Goal: Communication & Community: Answer question/provide support

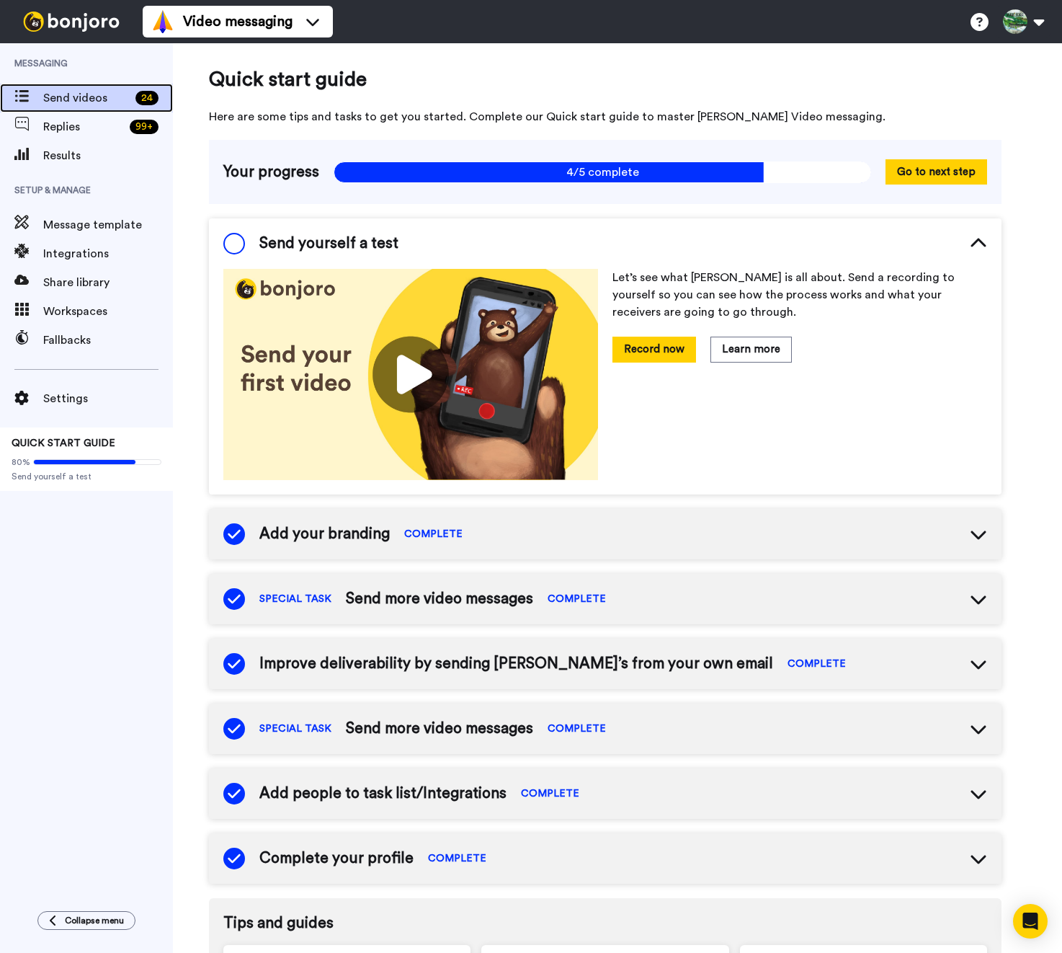
click at [89, 110] on div "Send videos 24" at bounding box center [86, 98] width 173 height 29
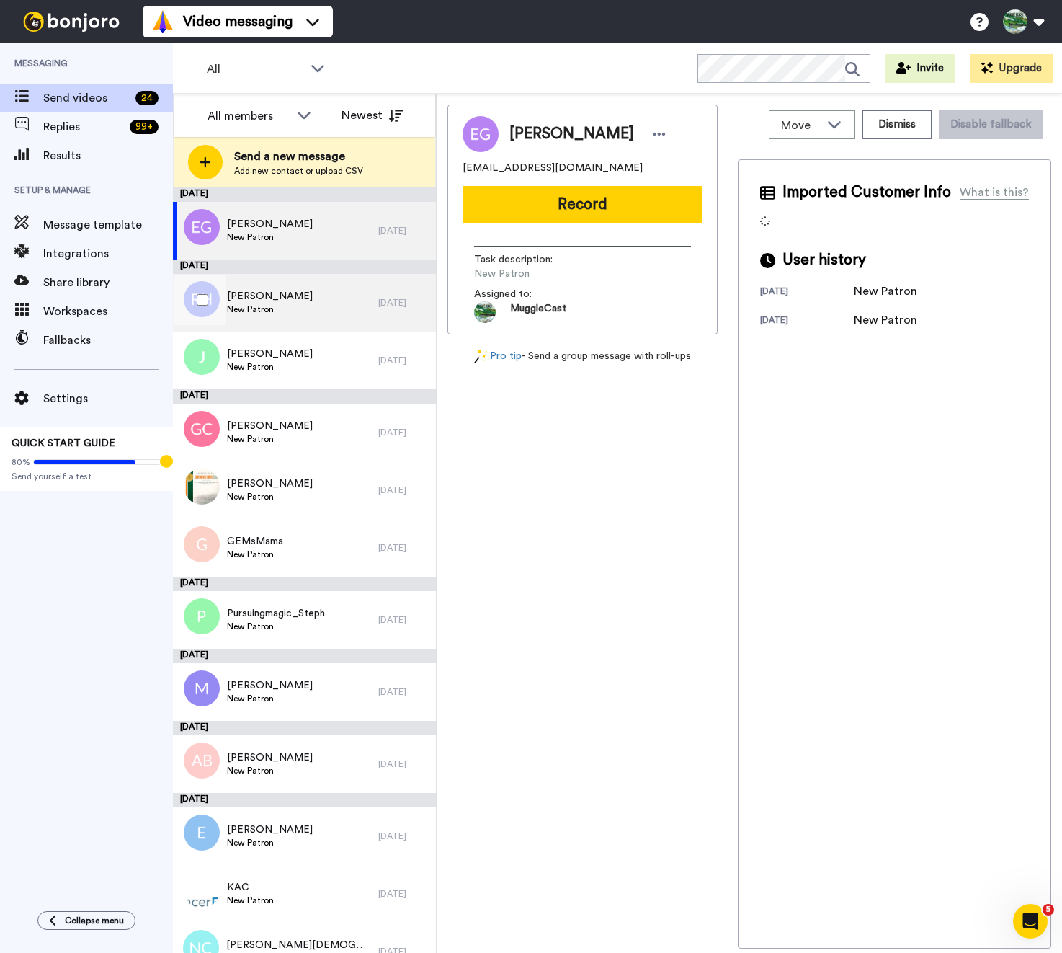
click at [314, 287] on div "Rebecca Hartline New Patron" at bounding box center [275, 303] width 205 height 58
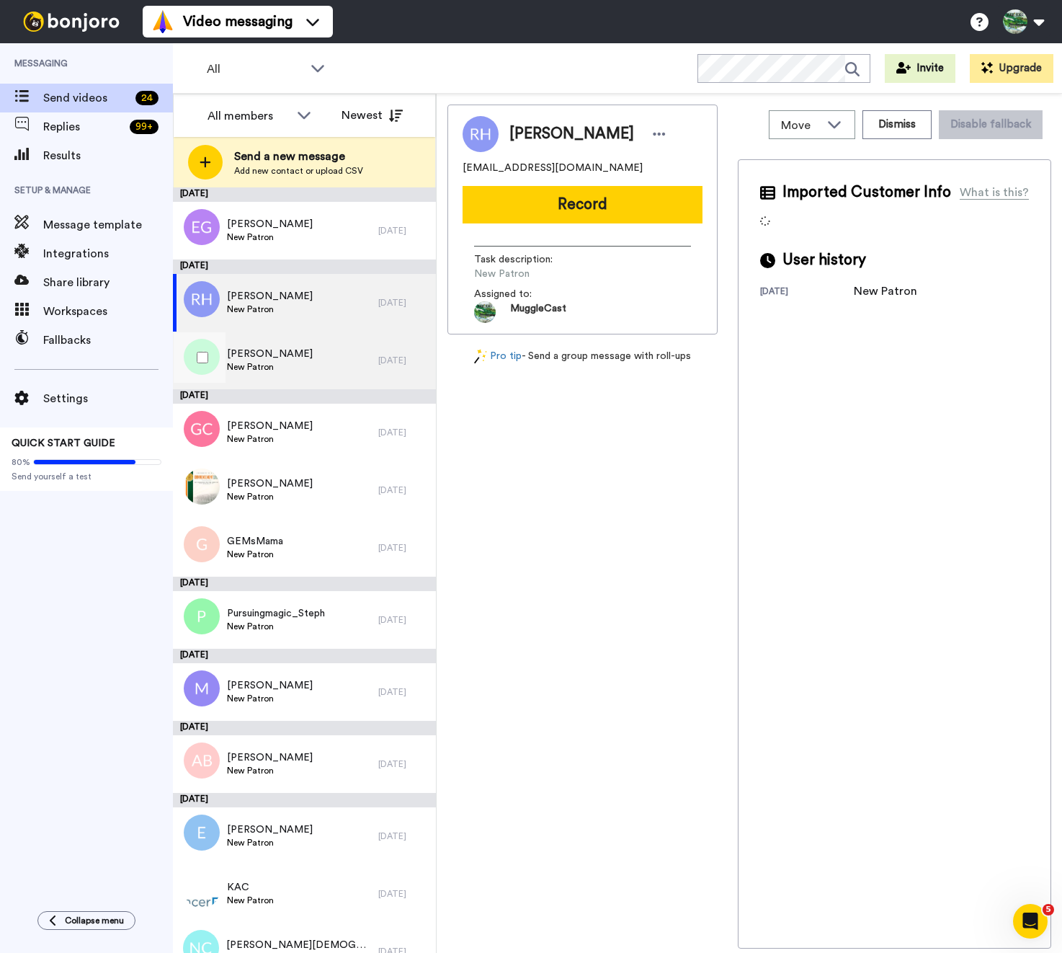
click at [313, 339] on div "Jessie New Patron" at bounding box center [275, 360] width 205 height 58
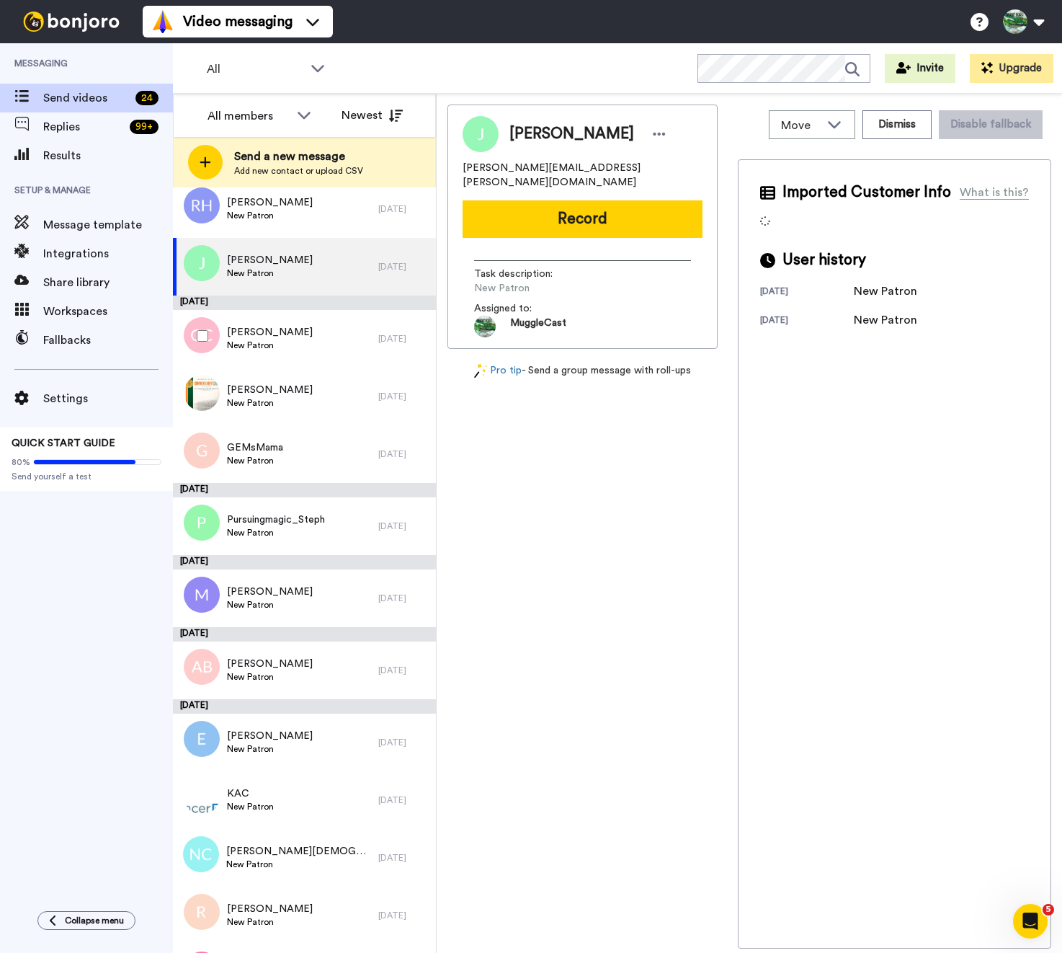
scroll to position [110, 0]
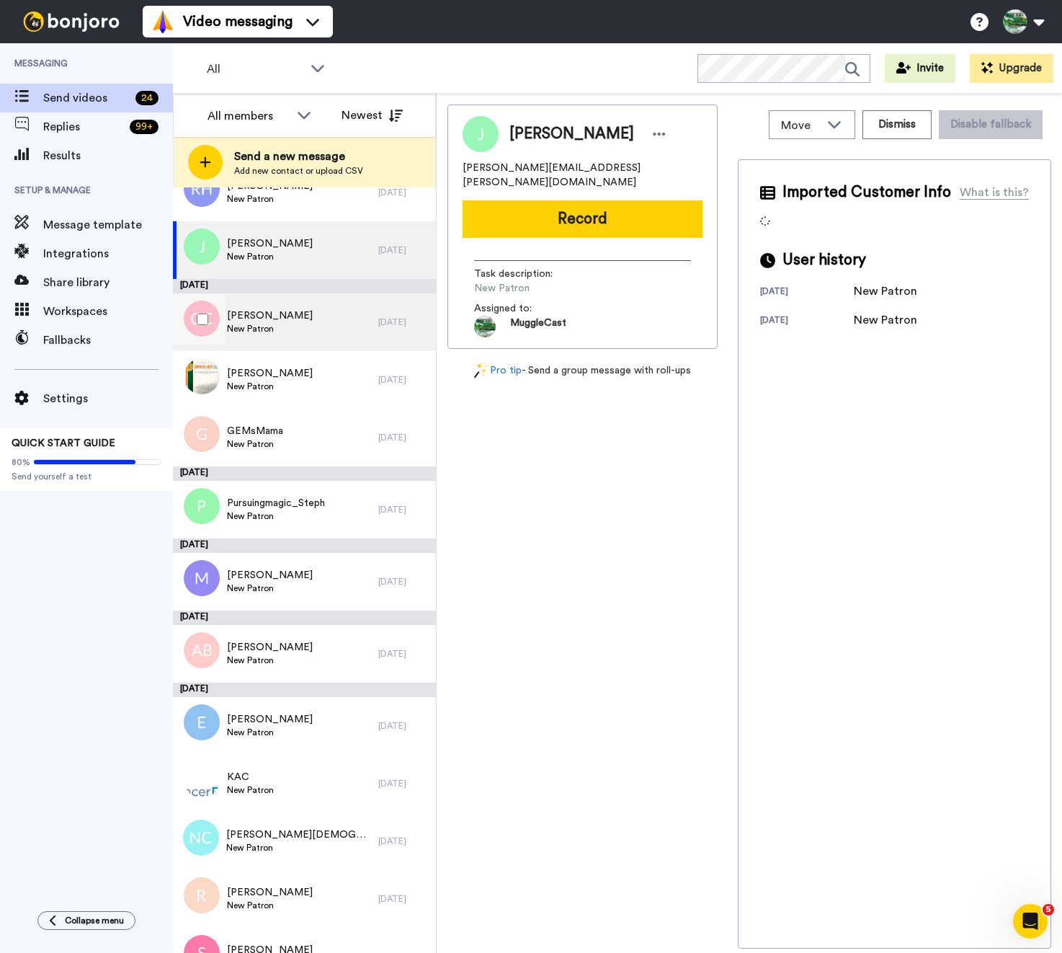
click at [321, 344] on div "Gustav Christiansen New Patron" at bounding box center [275, 322] width 205 height 58
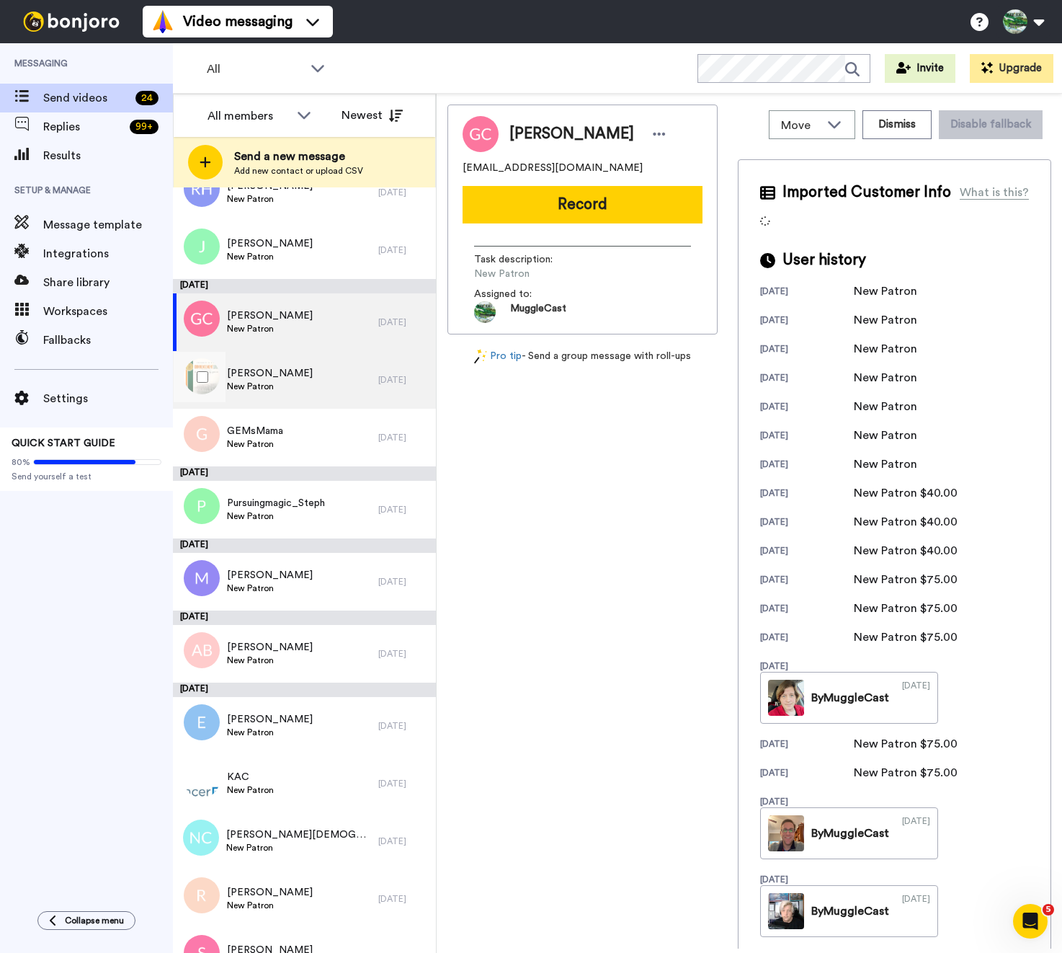
click at [323, 376] on div "Saadya Rueda New Patron" at bounding box center [275, 380] width 205 height 58
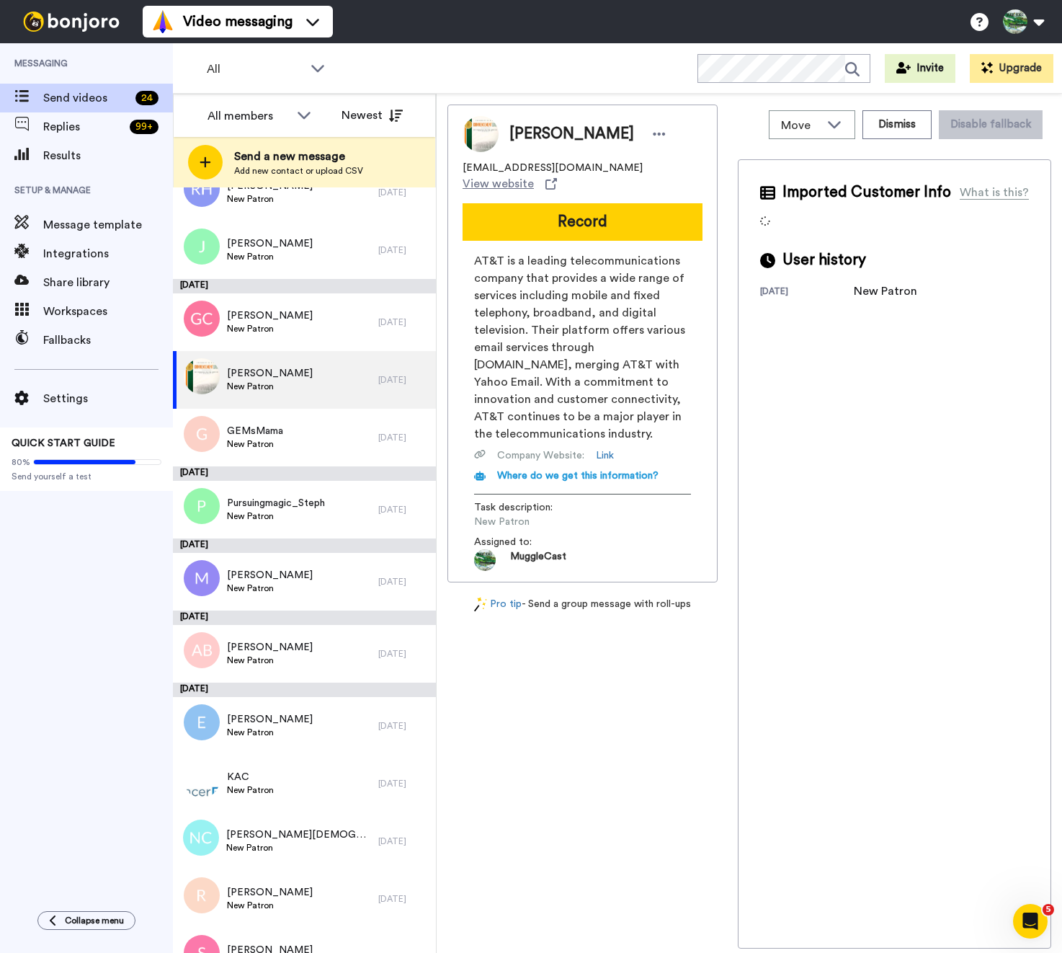
click at [324, 289] on div "September 10" at bounding box center [304, 286] width 263 height 14
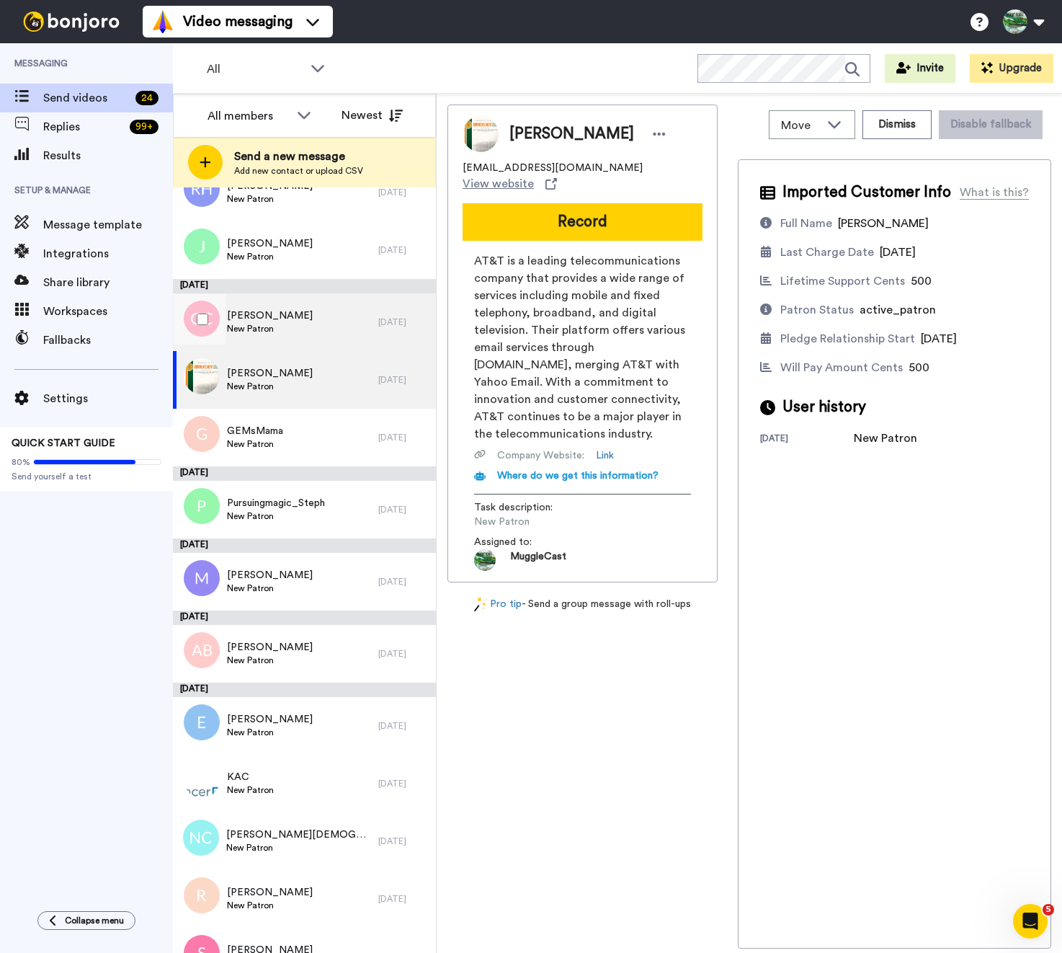
click at [324, 312] on div "Gustav Christiansen New Patron" at bounding box center [275, 322] width 205 height 58
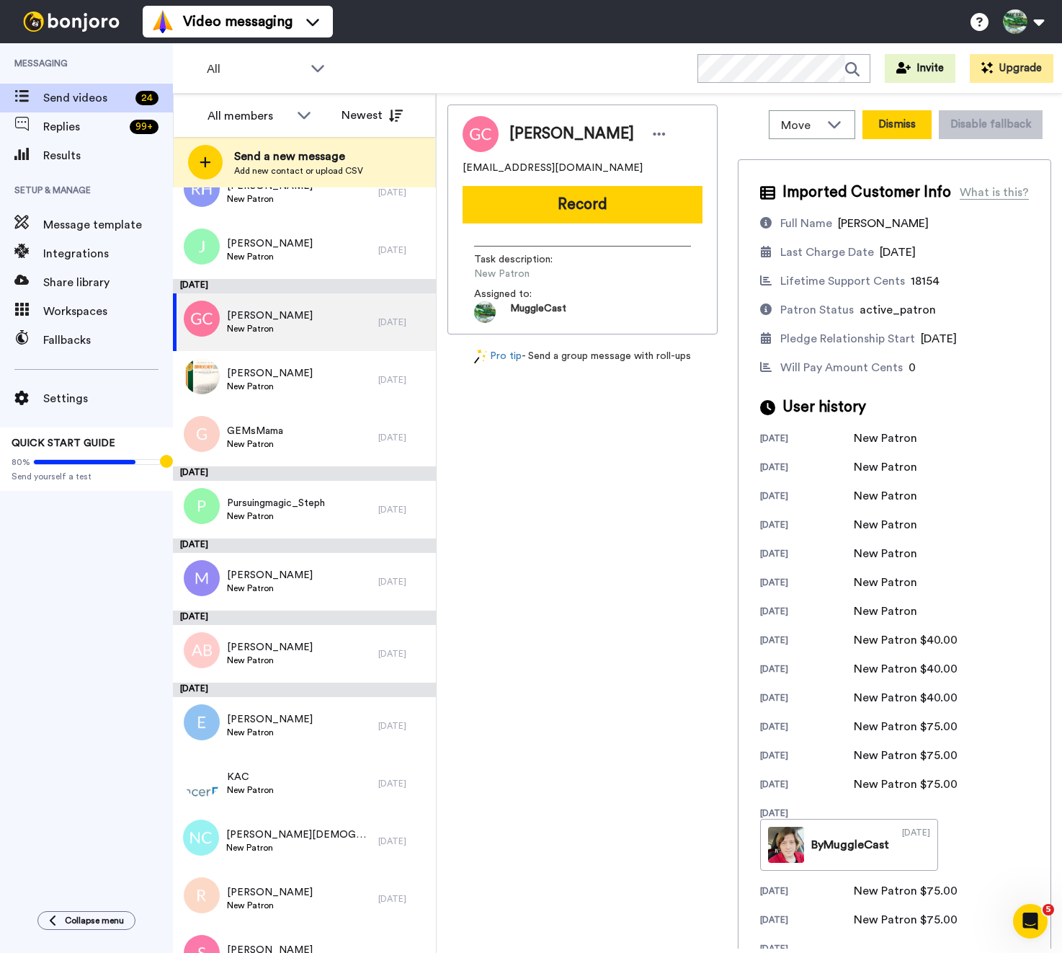
click at [904, 130] on button "Dismiss" at bounding box center [896, 124] width 69 height 29
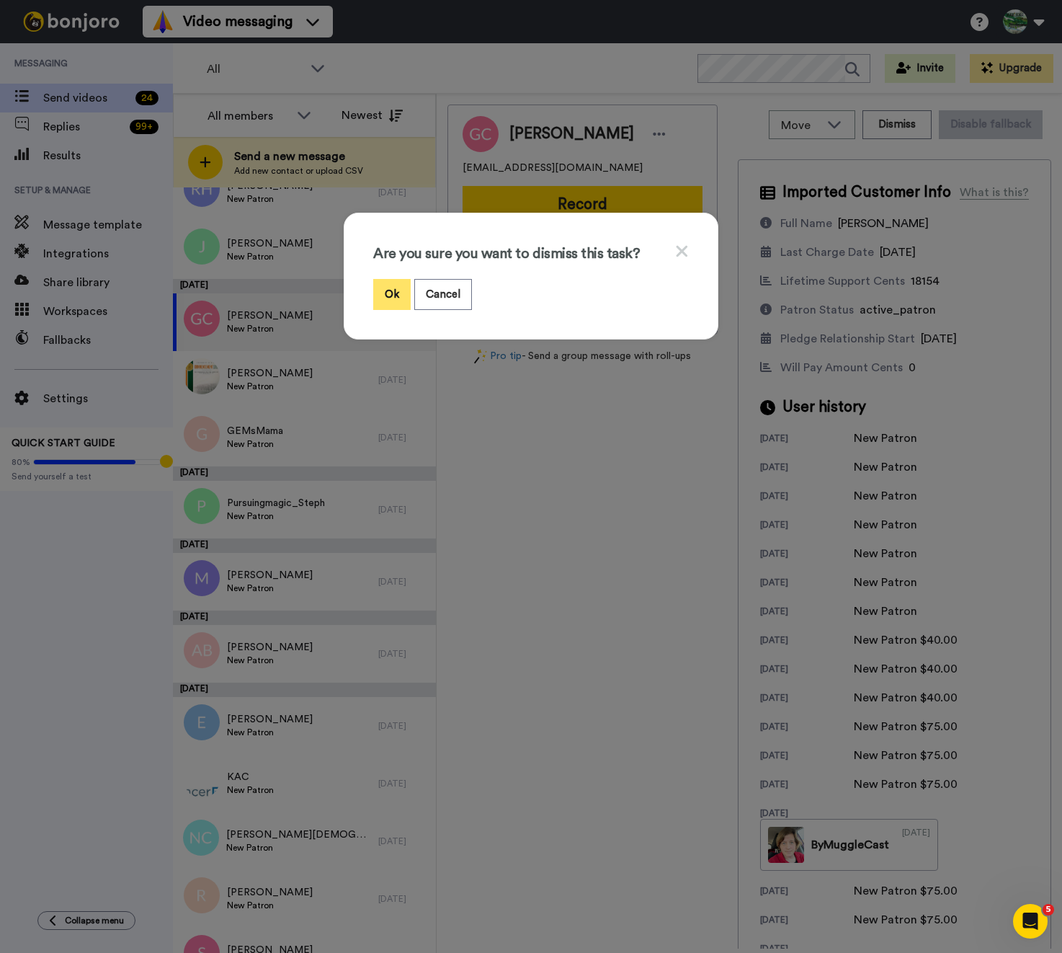
click at [391, 293] on button "Ok" at bounding box center [391, 294] width 37 height 31
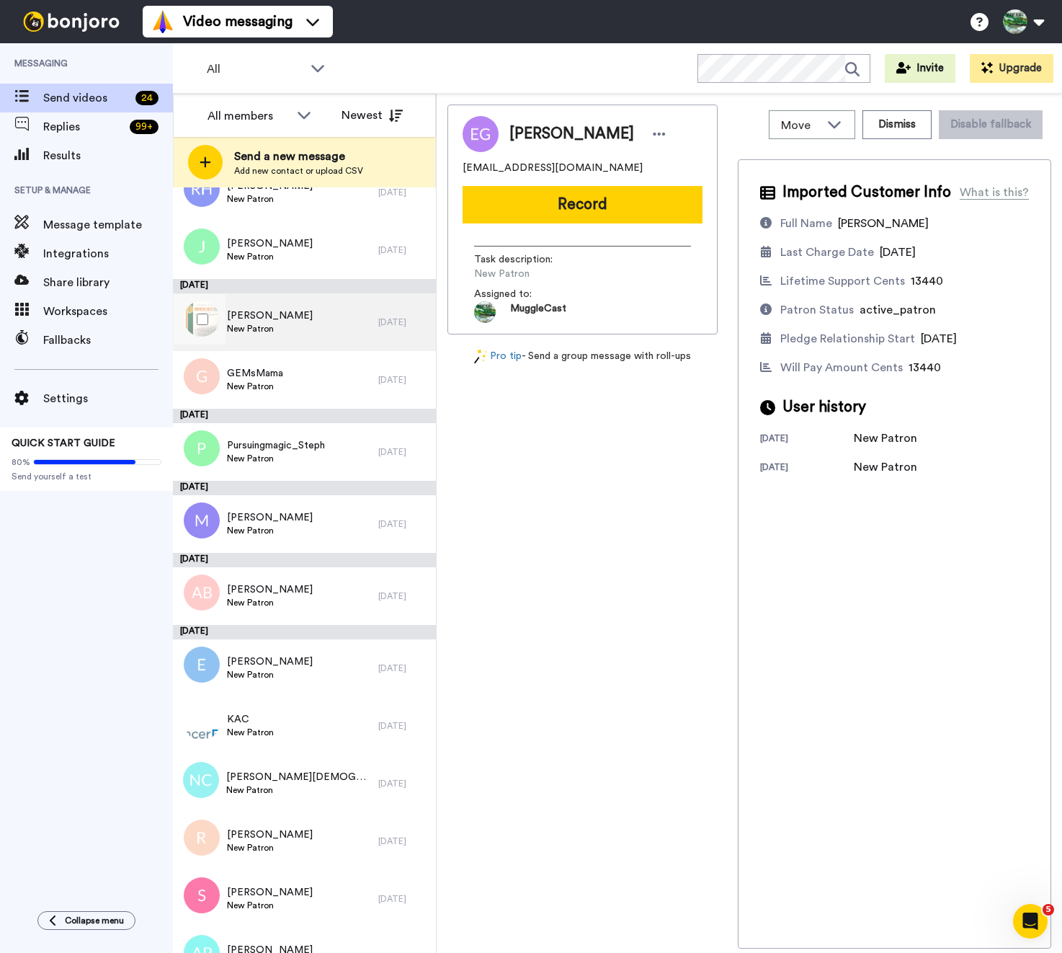
click at [335, 318] on div "Saadya Rueda New Patron" at bounding box center [275, 322] width 205 height 58
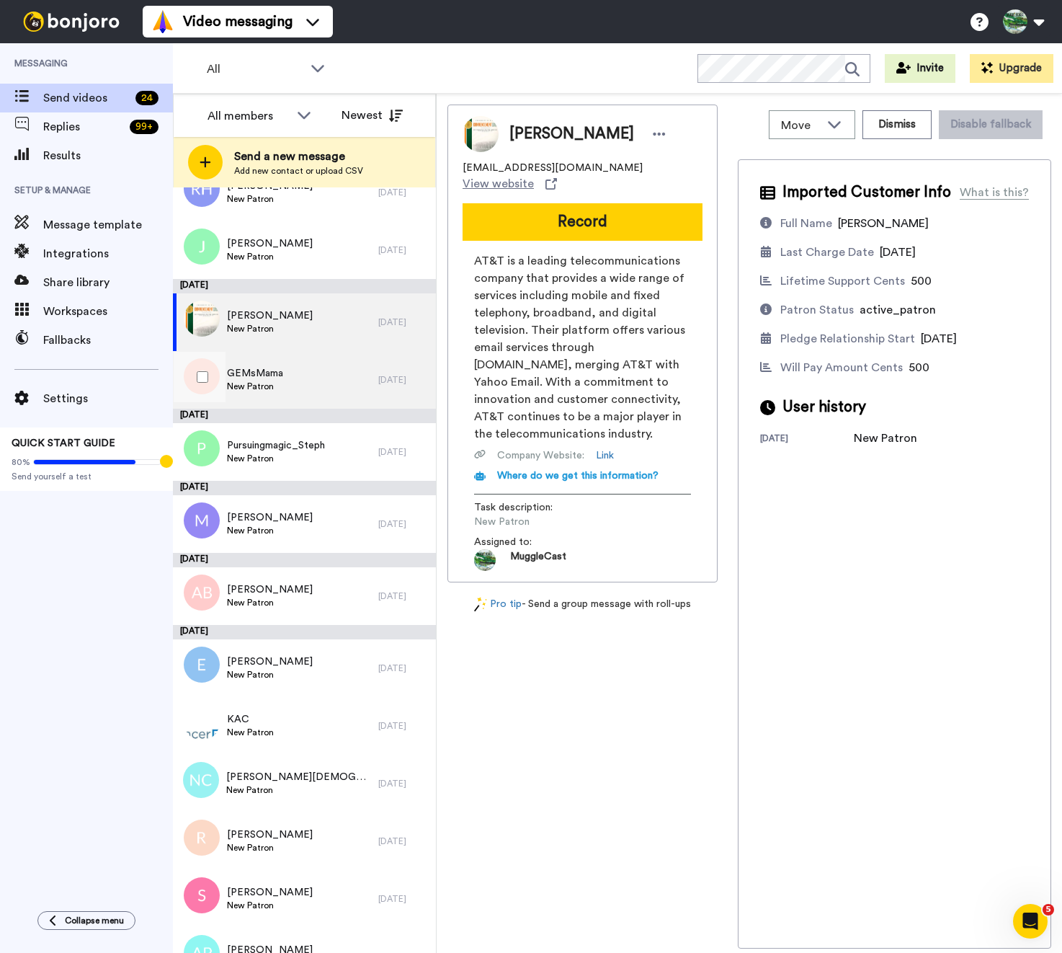
click at [321, 370] on div "GEMsMama New Patron" at bounding box center [275, 380] width 205 height 58
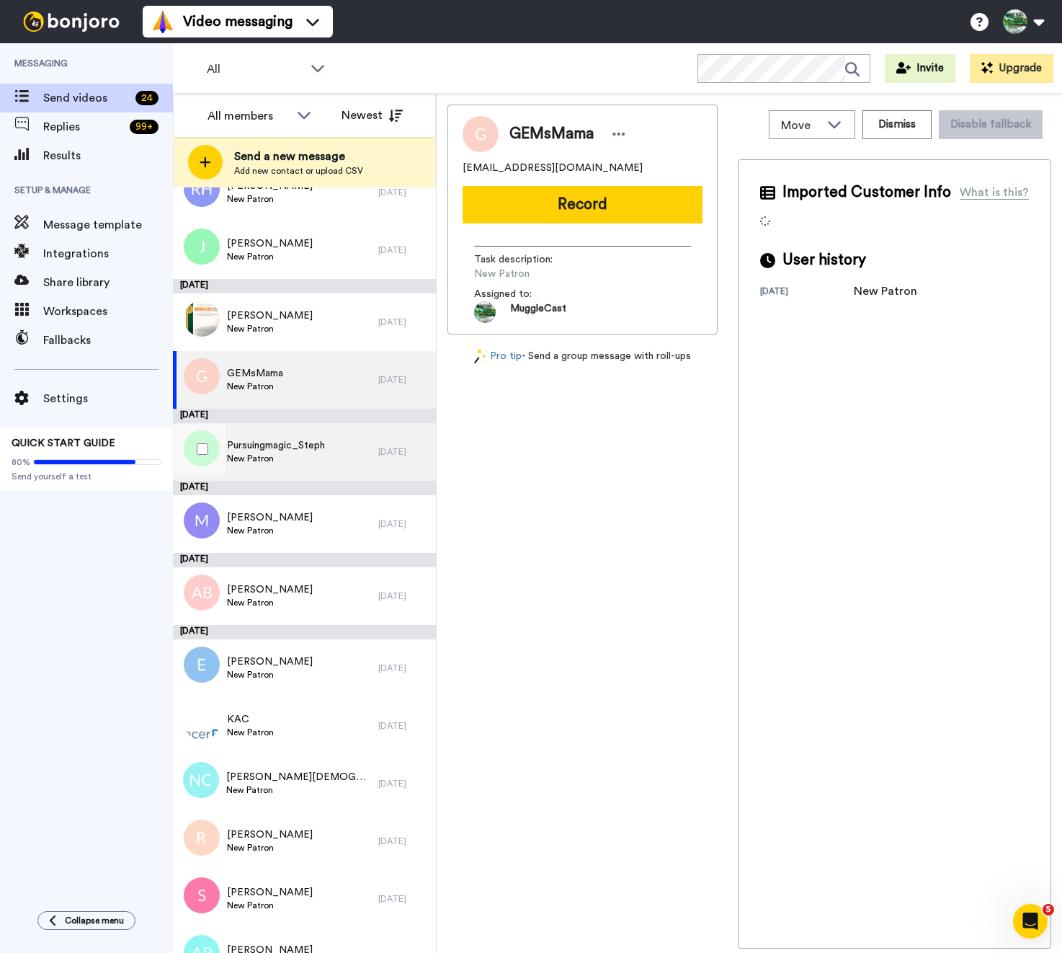
click at [313, 442] on span "Pursuingmagic_Steph" at bounding box center [276, 445] width 98 height 14
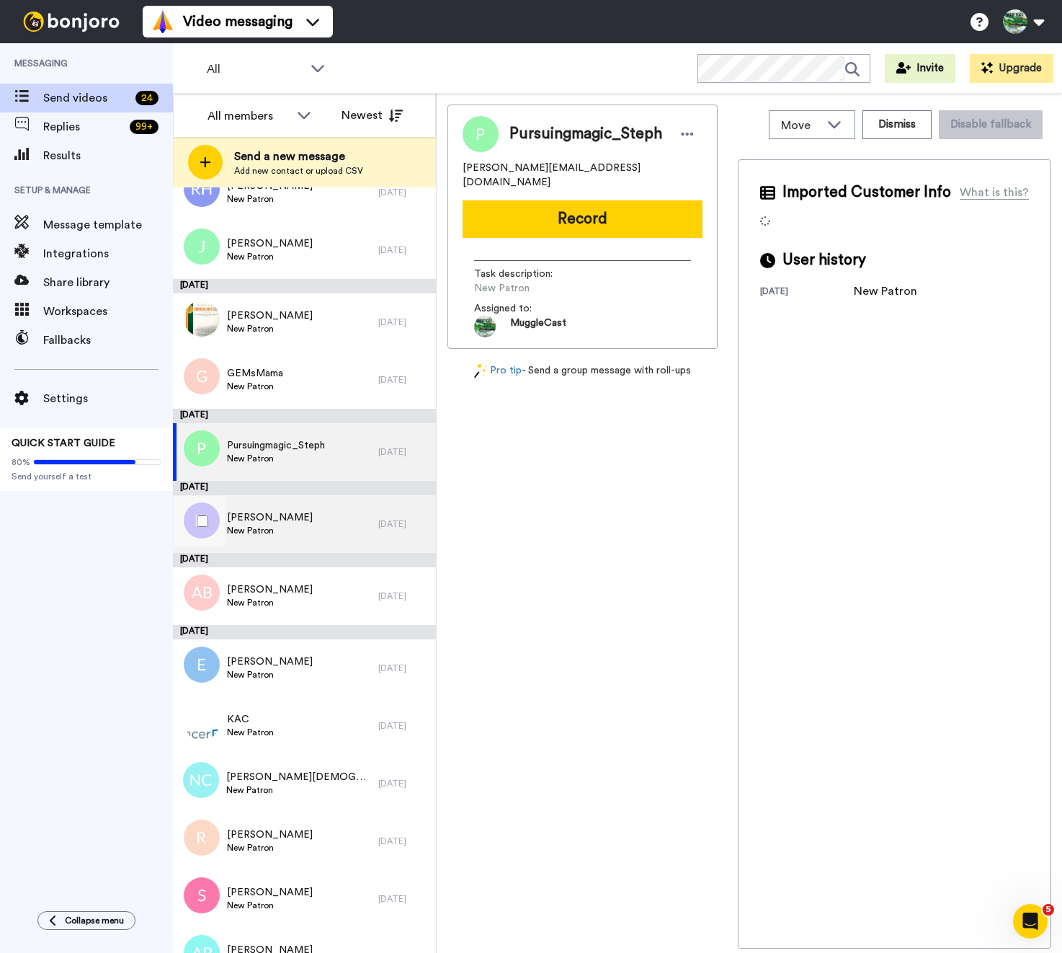
click at [314, 521] on div "Michael New Patron" at bounding box center [275, 524] width 205 height 58
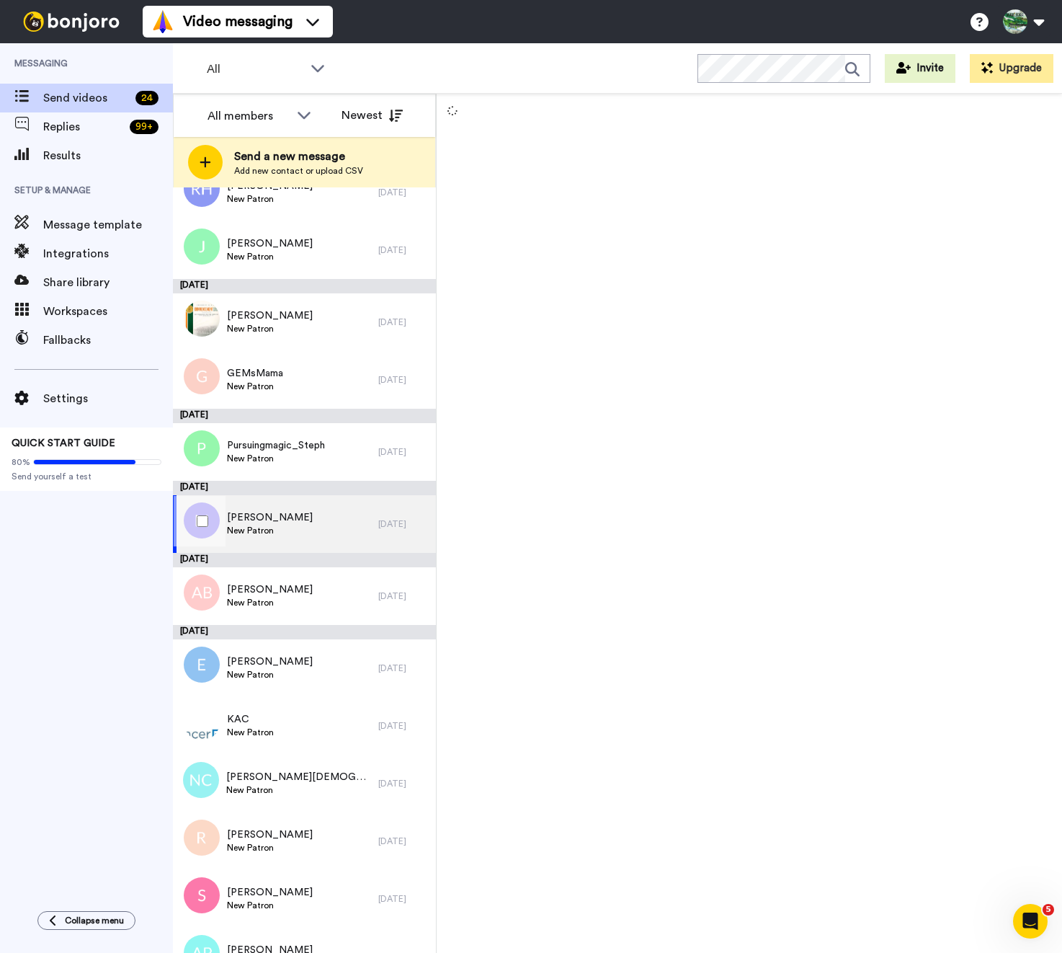
scroll to position [111, 0]
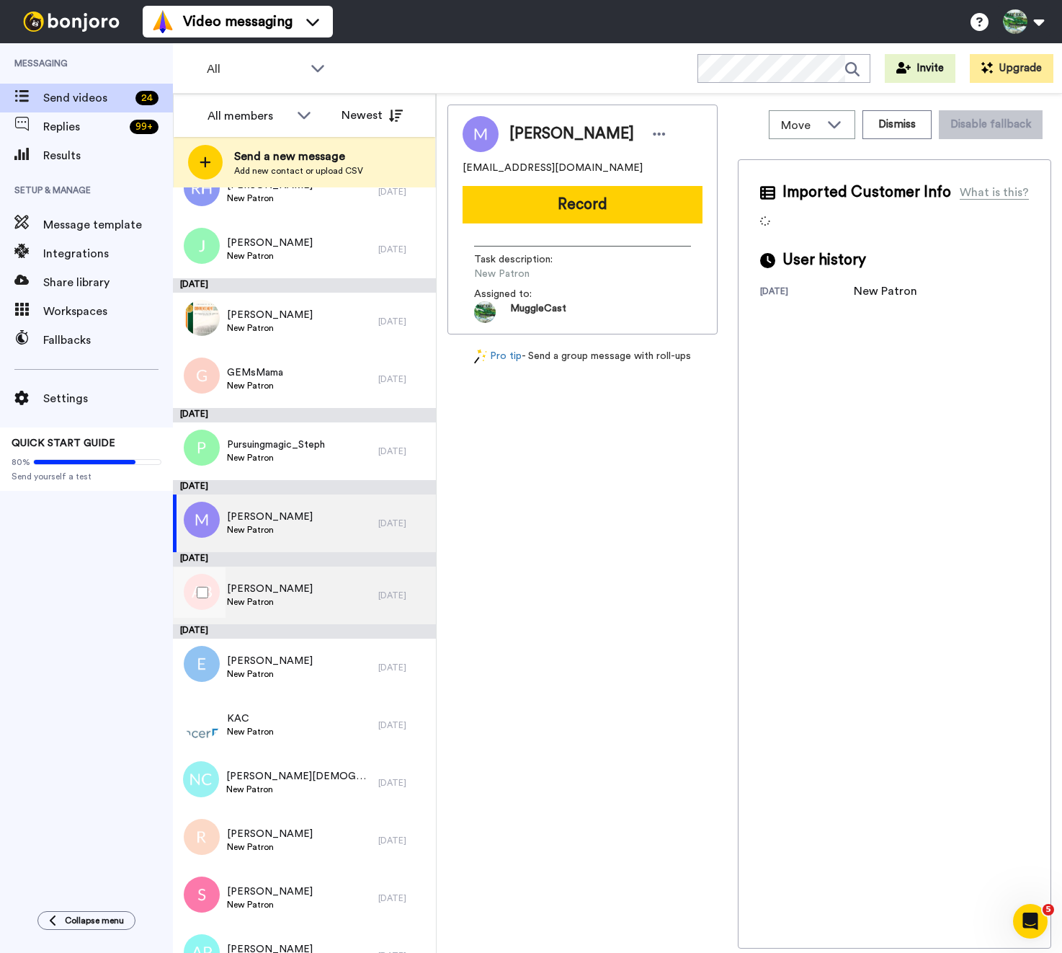
click at [295, 587] on div "Andrea Bourne New Patron" at bounding box center [275, 595] width 205 height 58
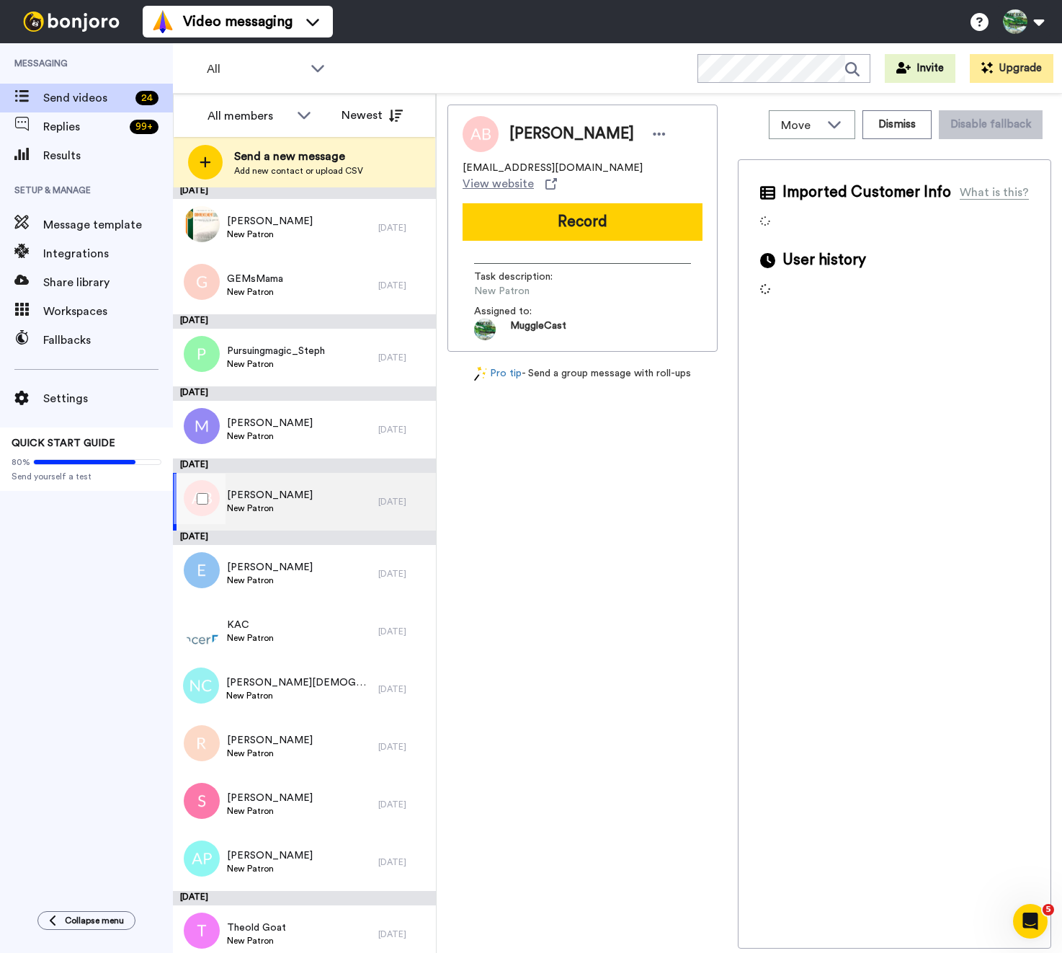
scroll to position [220, 0]
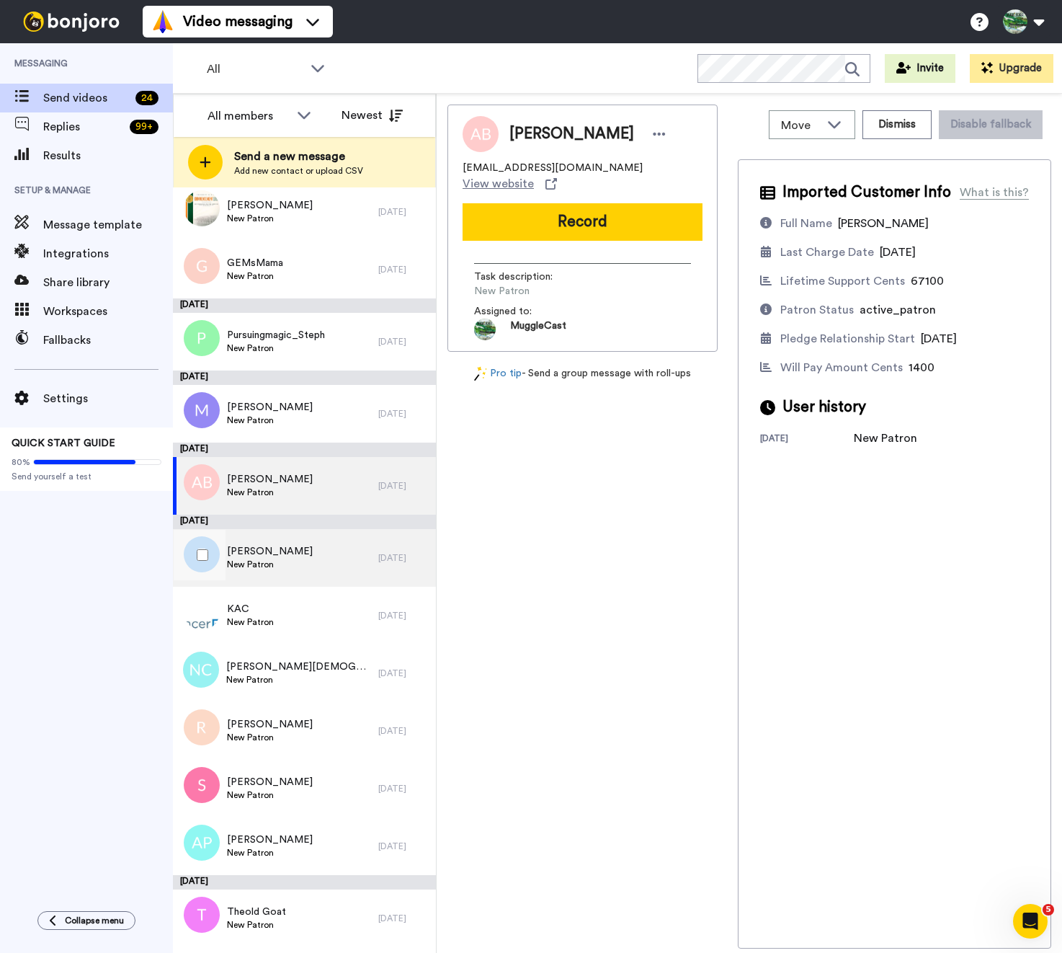
click at [308, 553] on div "Elizabeth New Patron" at bounding box center [275, 558] width 205 height 58
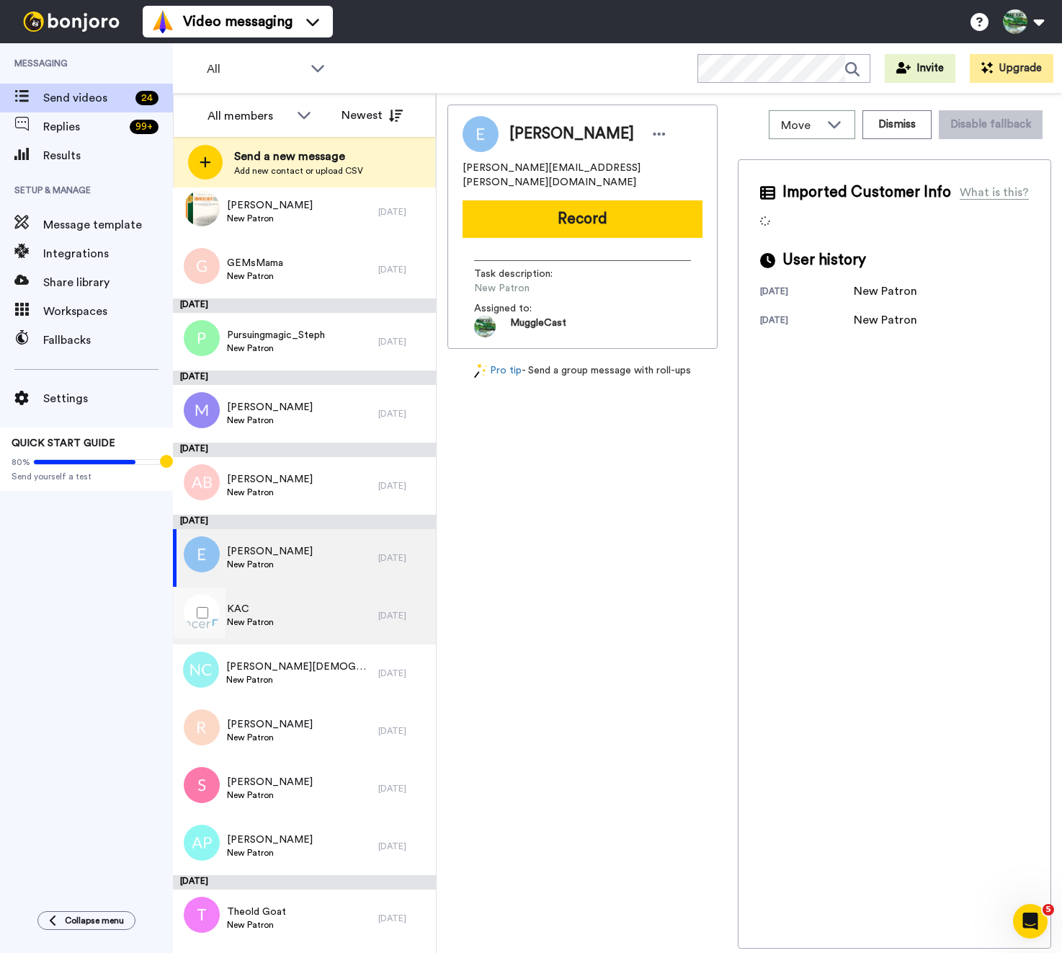
click at [311, 615] on div "KAC New Patron" at bounding box center [275, 616] width 205 height 58
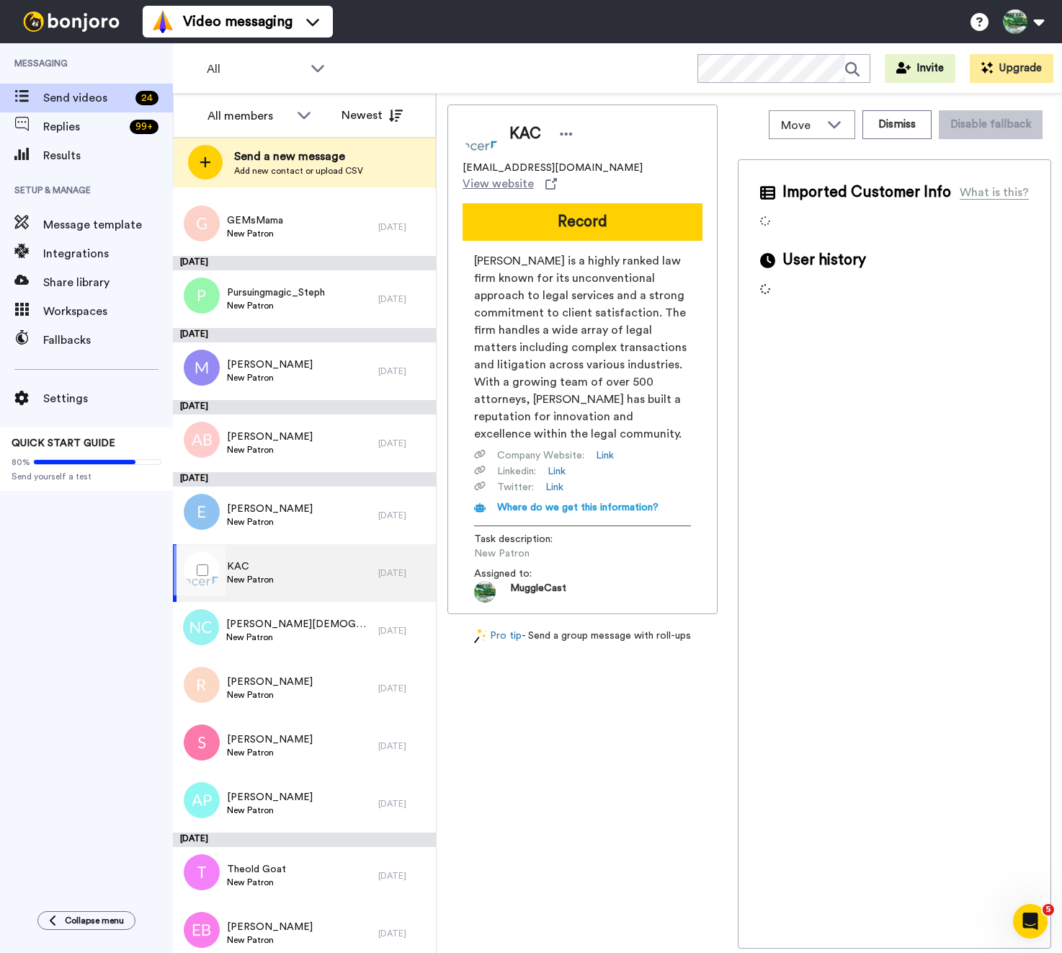
scroll to position [310, 0]
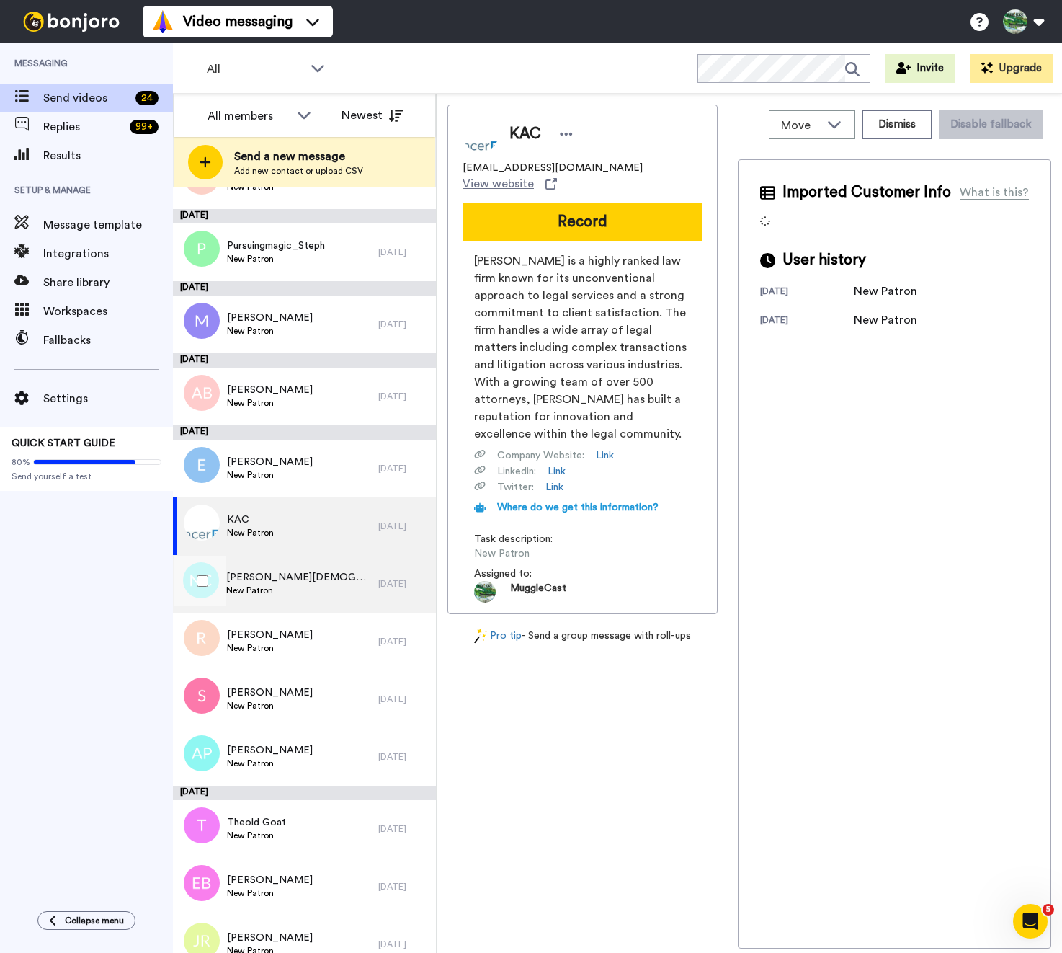
click at [310, 581] on div "Neil Christians New Patron" at bounding box center [275, 584] width 205 height 58
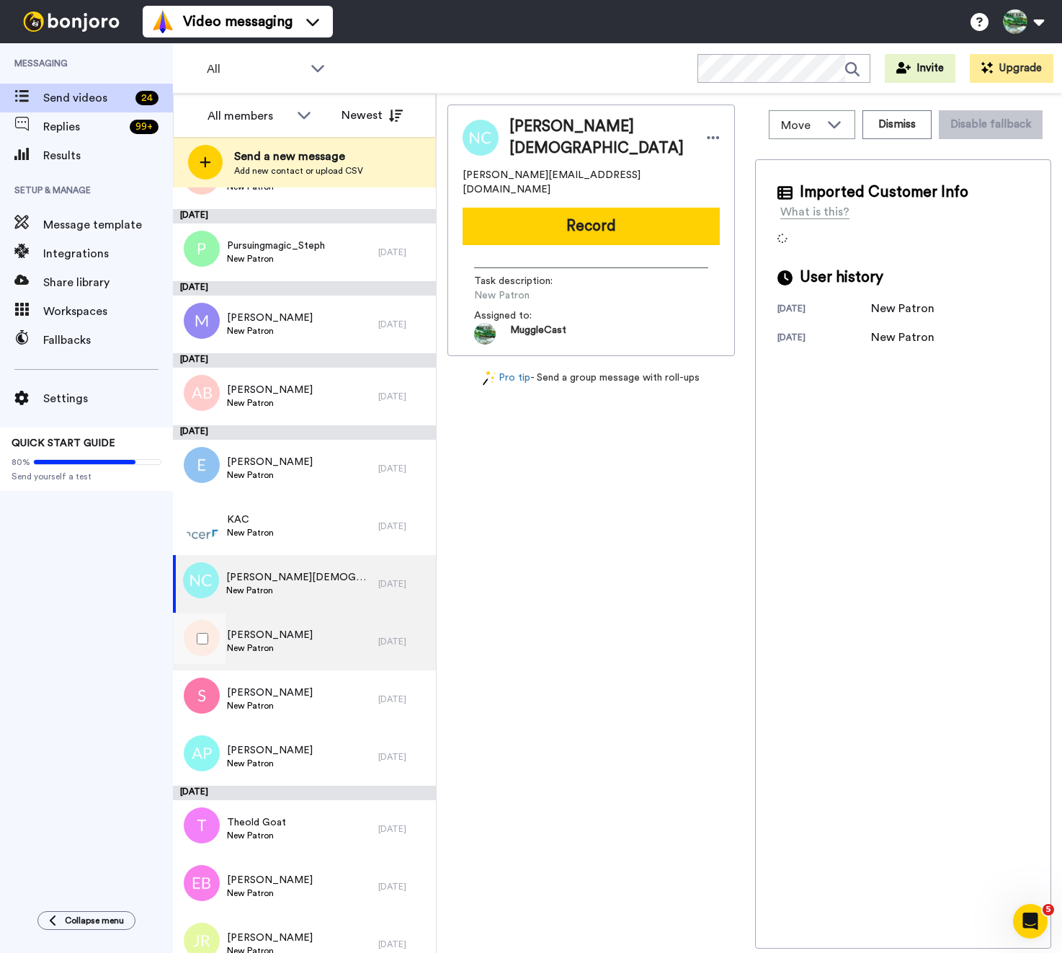
click at [304, 638] on div "Rory New Patron" at bounding box center [275, 641] width 205 height 58
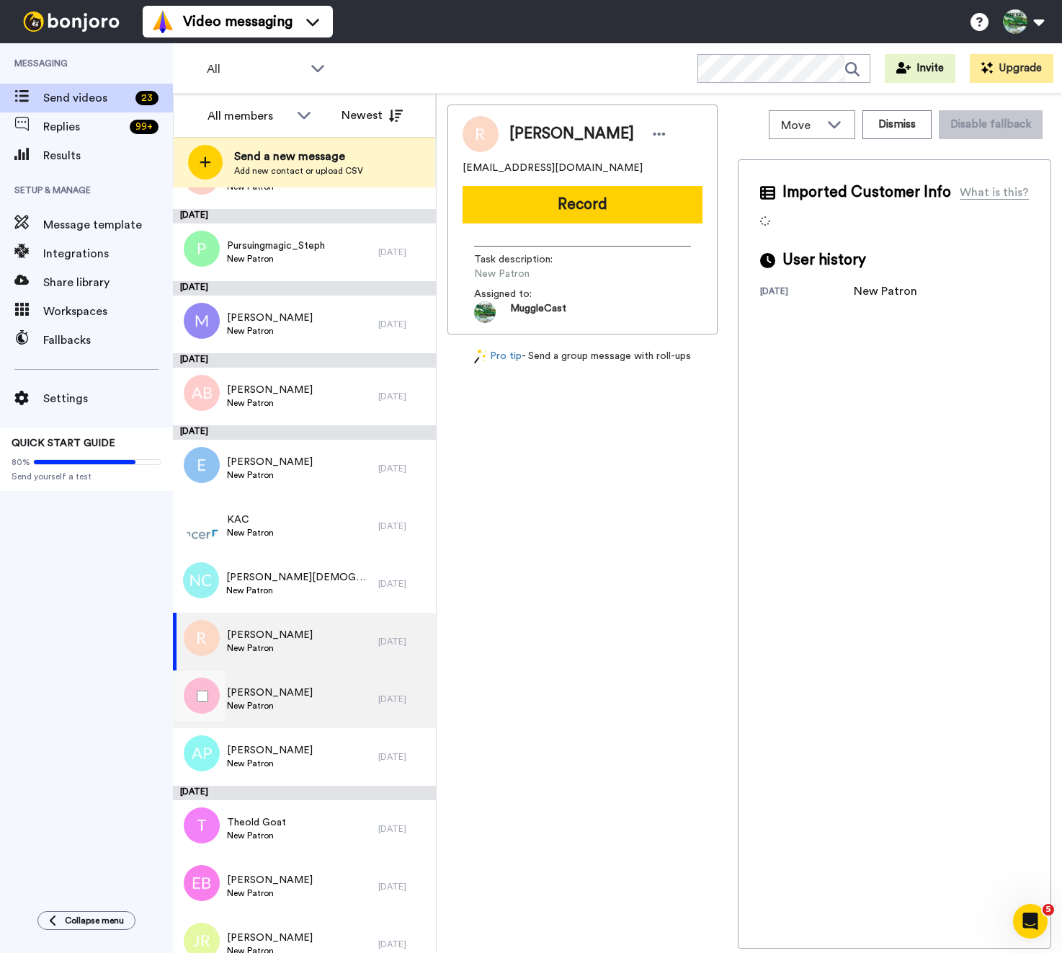
click at [300, 708] on div "Samira New Patron" at bounding box center [275, 699] width 205 height 58
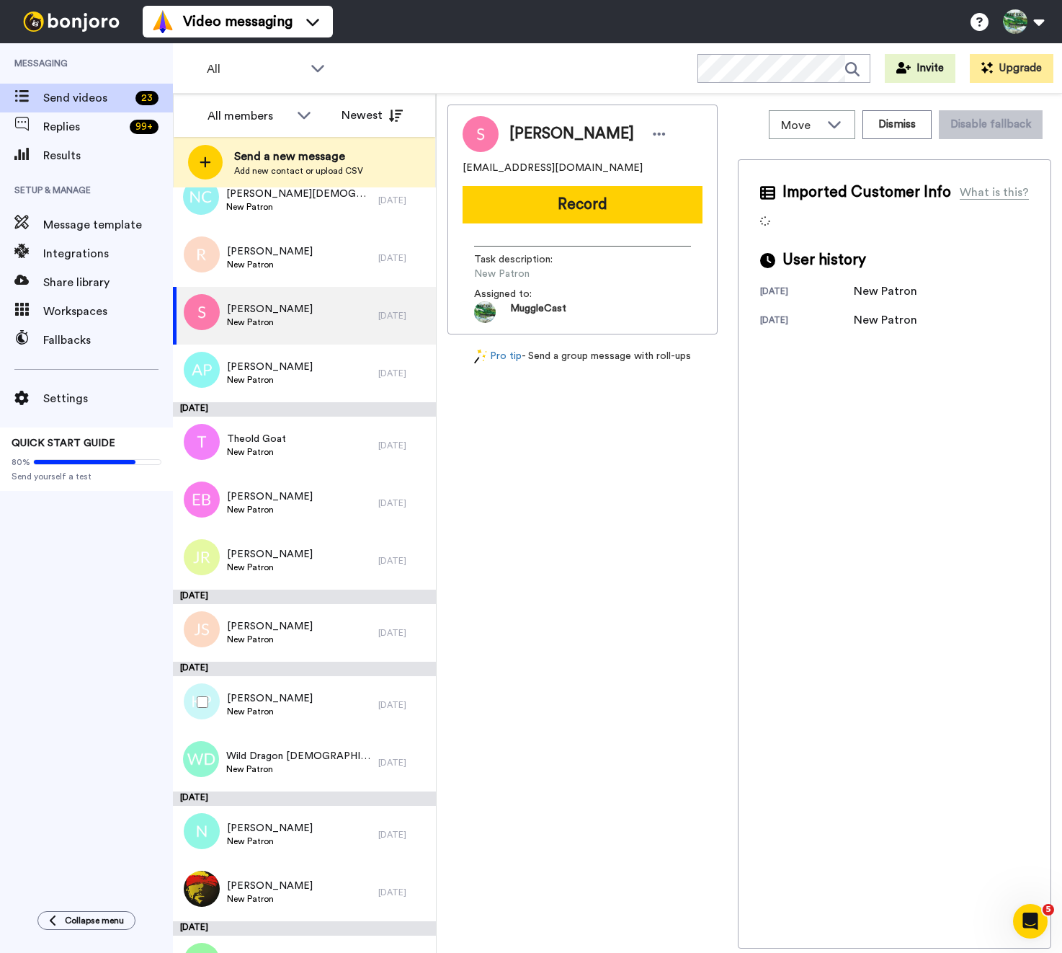
scroll to position [734, 0]
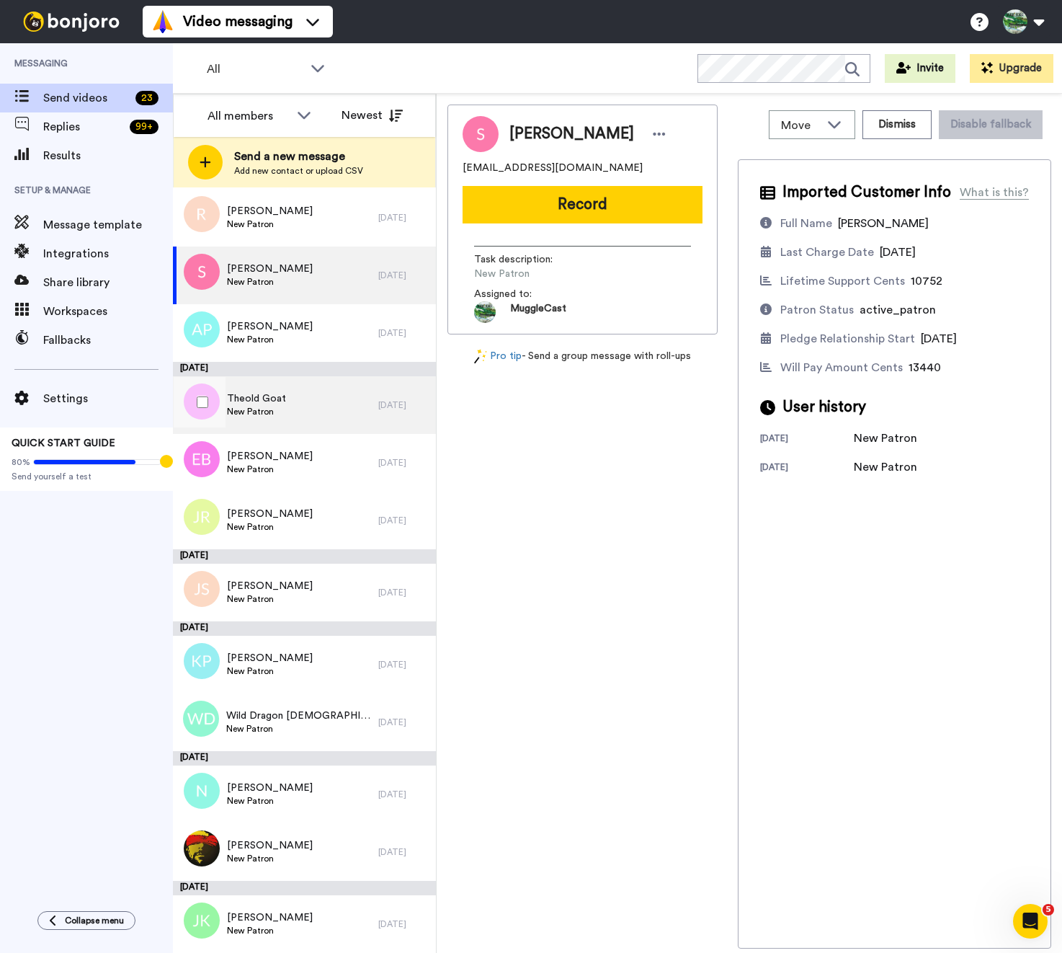
click at [318, 384] on div "Theold Goat New Patron" at bounding box center [275, 405] width 205 height 58
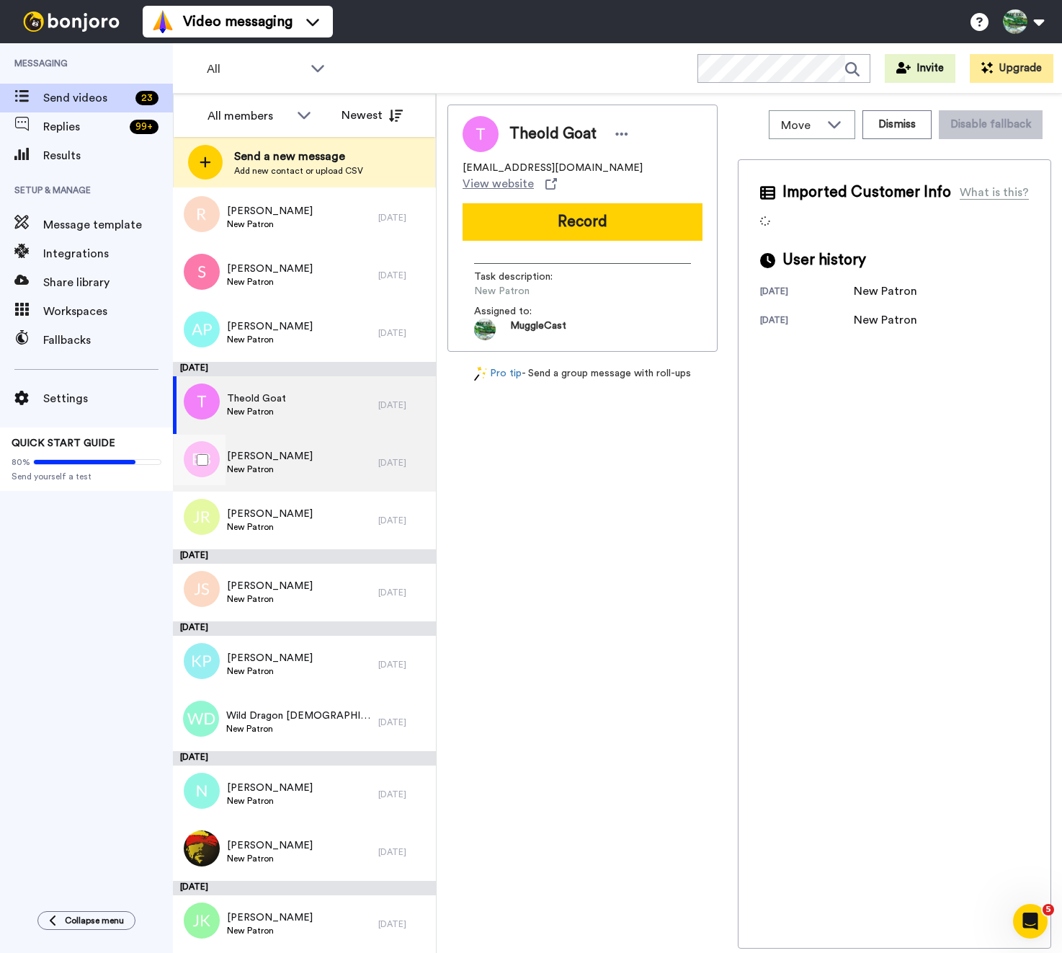
click at [313, 449] on span "Emily Bowen-Marler" at bounding box center [270, 456] width 86 height 14
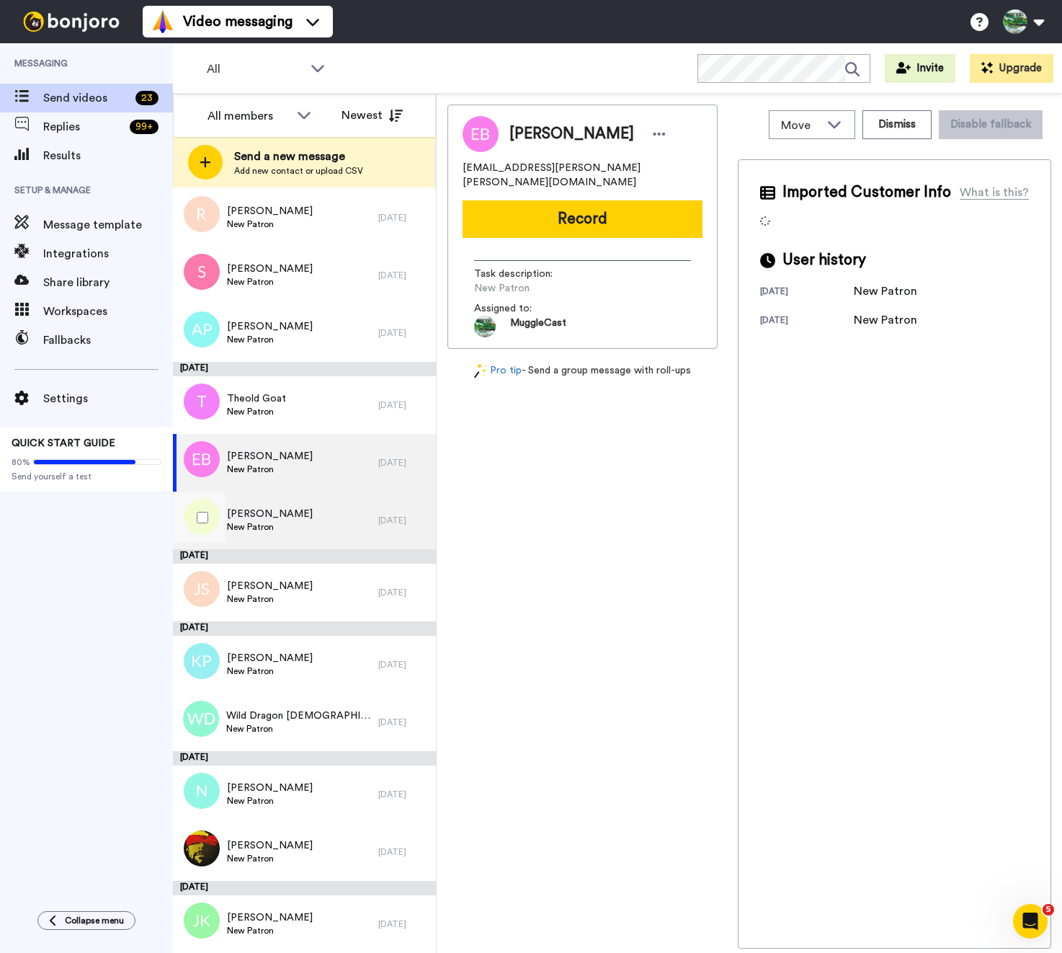
click at [306, 502] on div "Joseph Ruf New Patron" at bounding box center [275, 520] width 205 height 58
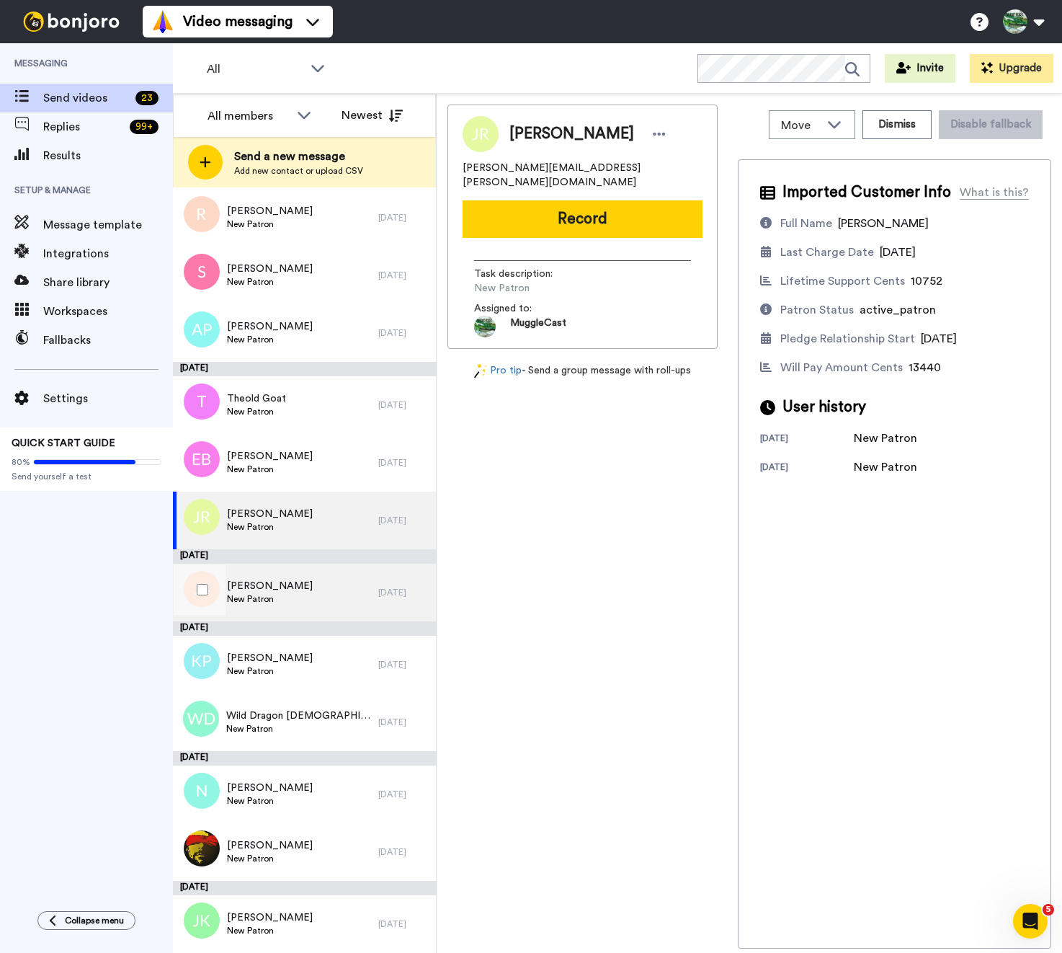
click at [303, 610] on div "Jared Starr New Patron" at bounding box center [275, 592] width 205 height 58
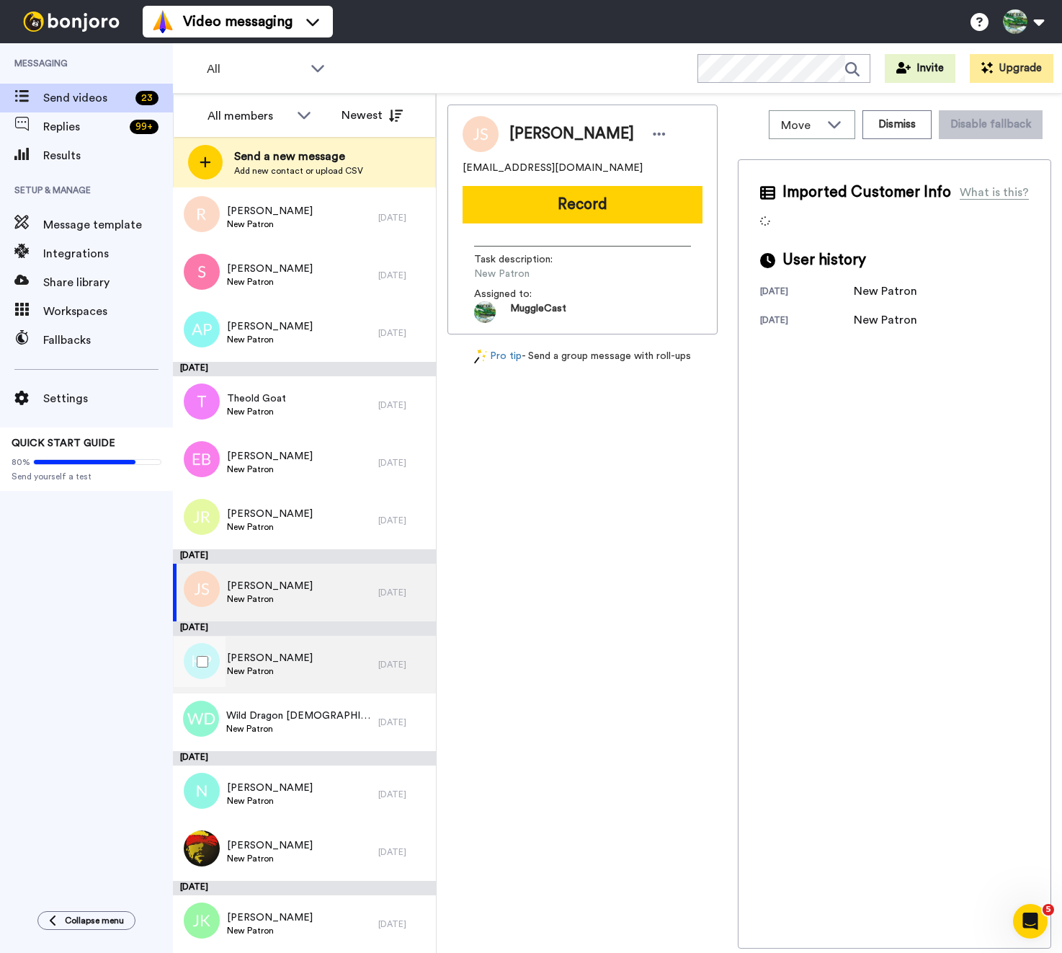
click at [303, 656] on div "Karen Potts New Patron" at bounding box center [275, 665] width 205 height 58
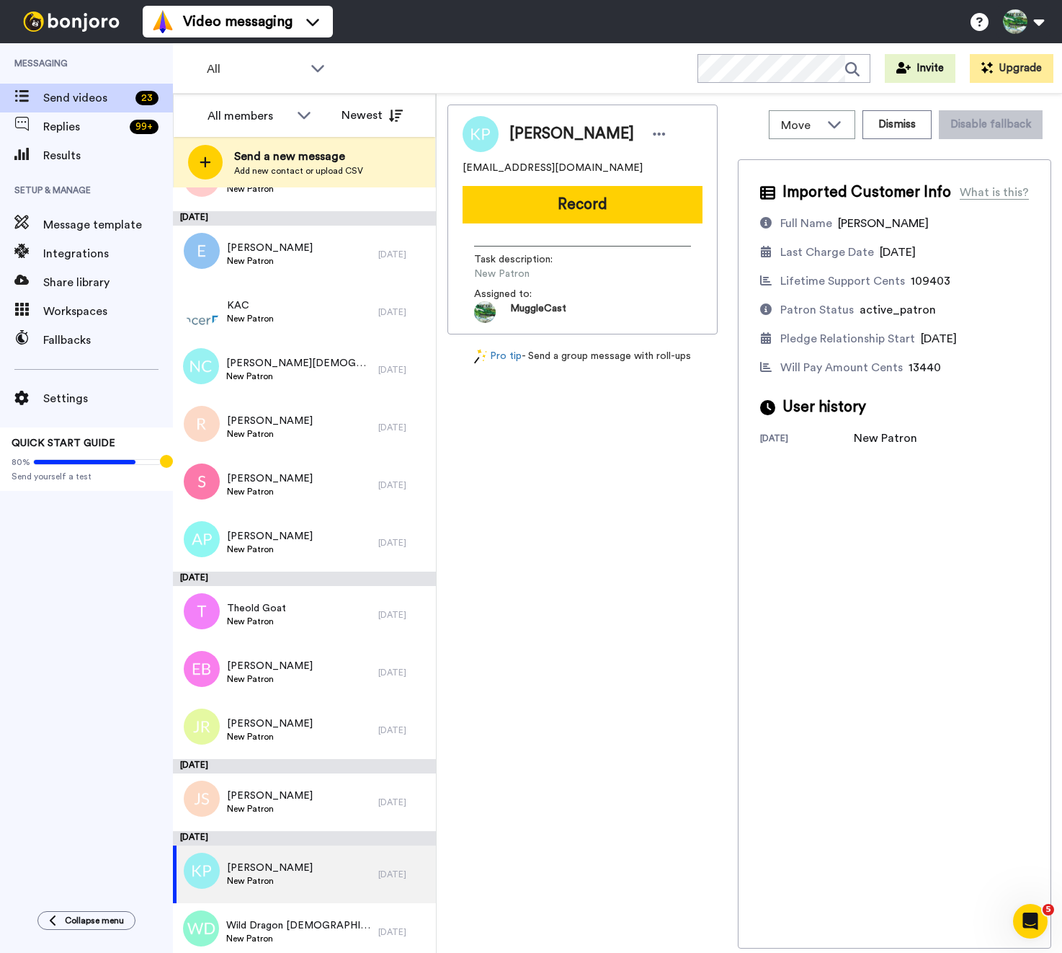
scroll to position [734, 0]
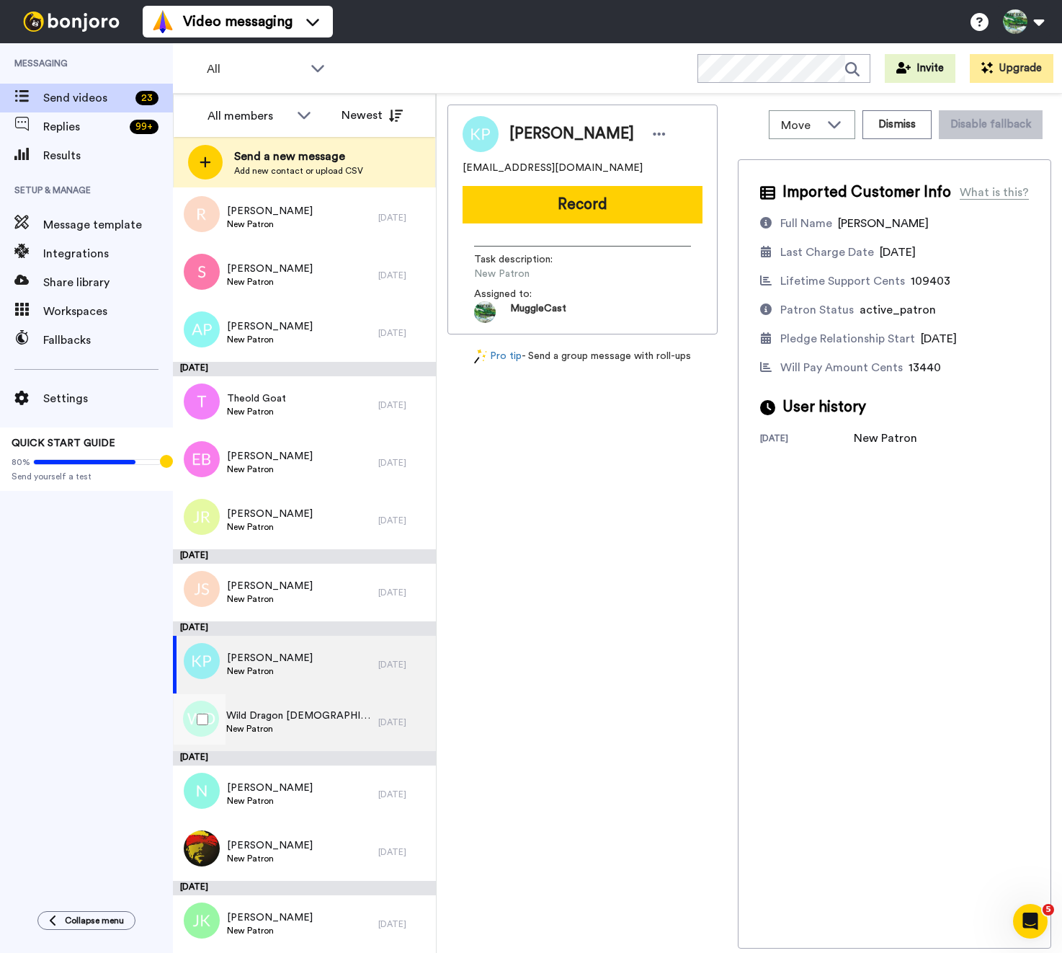
click at [317, 709] on div "Wild Dragon Lady New Patron" at bounding box center [275, 722] width 205 height 58
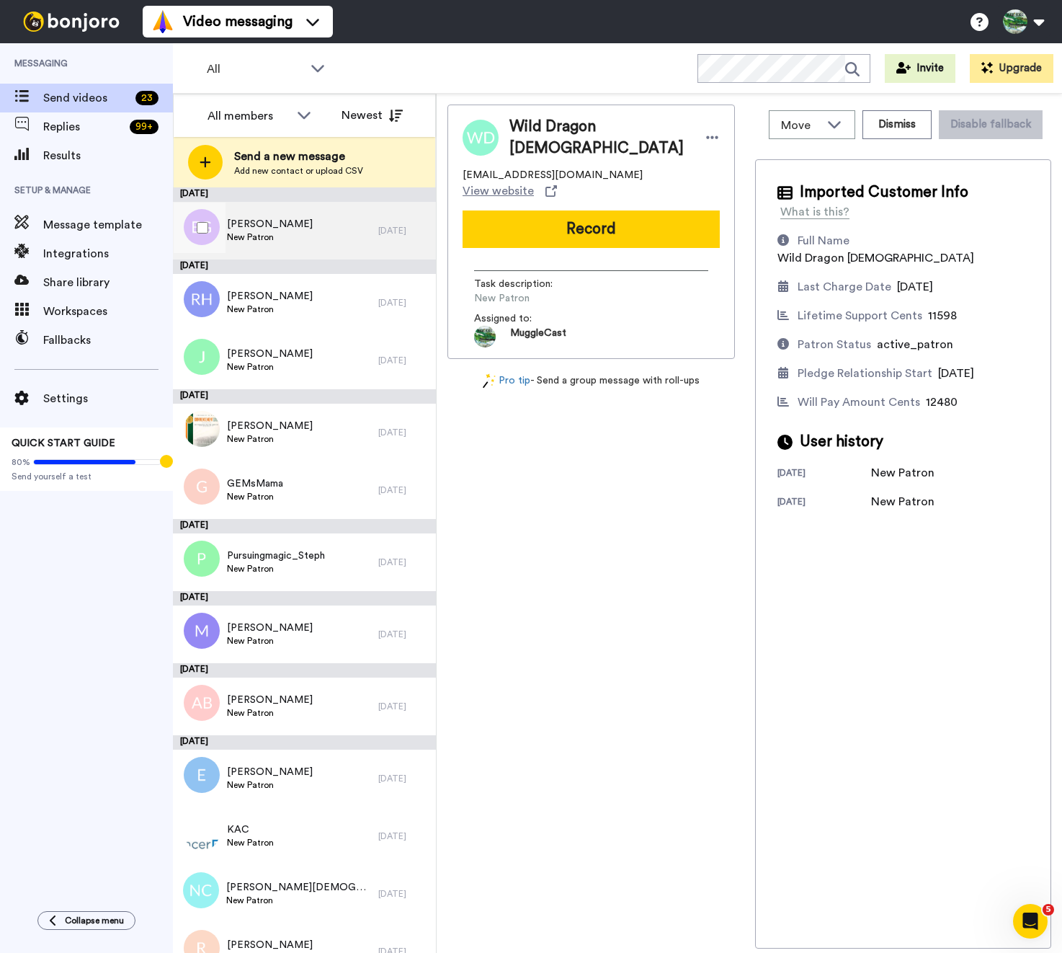
click at [322, 239] on div "Elise Goeden New Patron" at bounding box center [275, 231] width 205 height 58
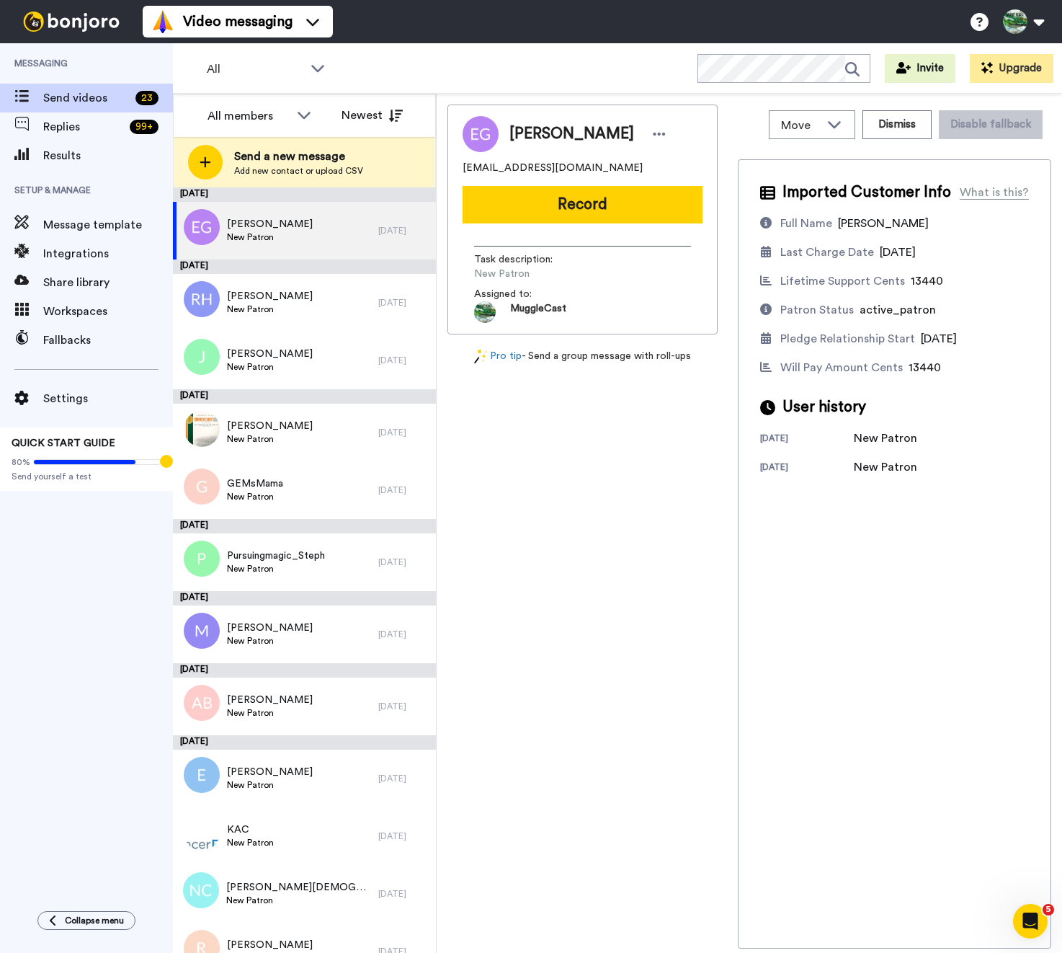
click at [493, 161] on span "egoeden@gmail.com" at bounding box center [553, 168] width 180 height 14
copy span "egoeden@gmail.com"
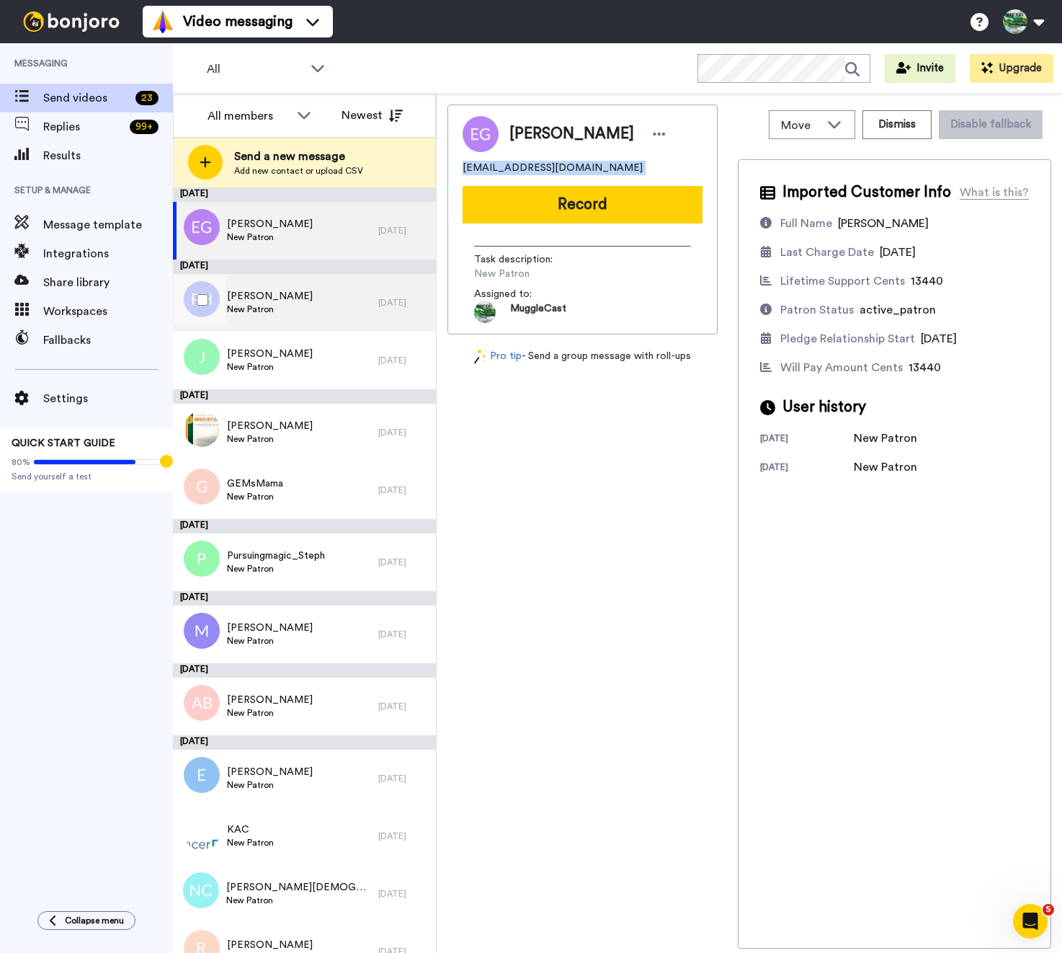
click at [307, 300] on div "Rebecca Hartline New Patron" at bounding box center [275, 303] width 205 height 58
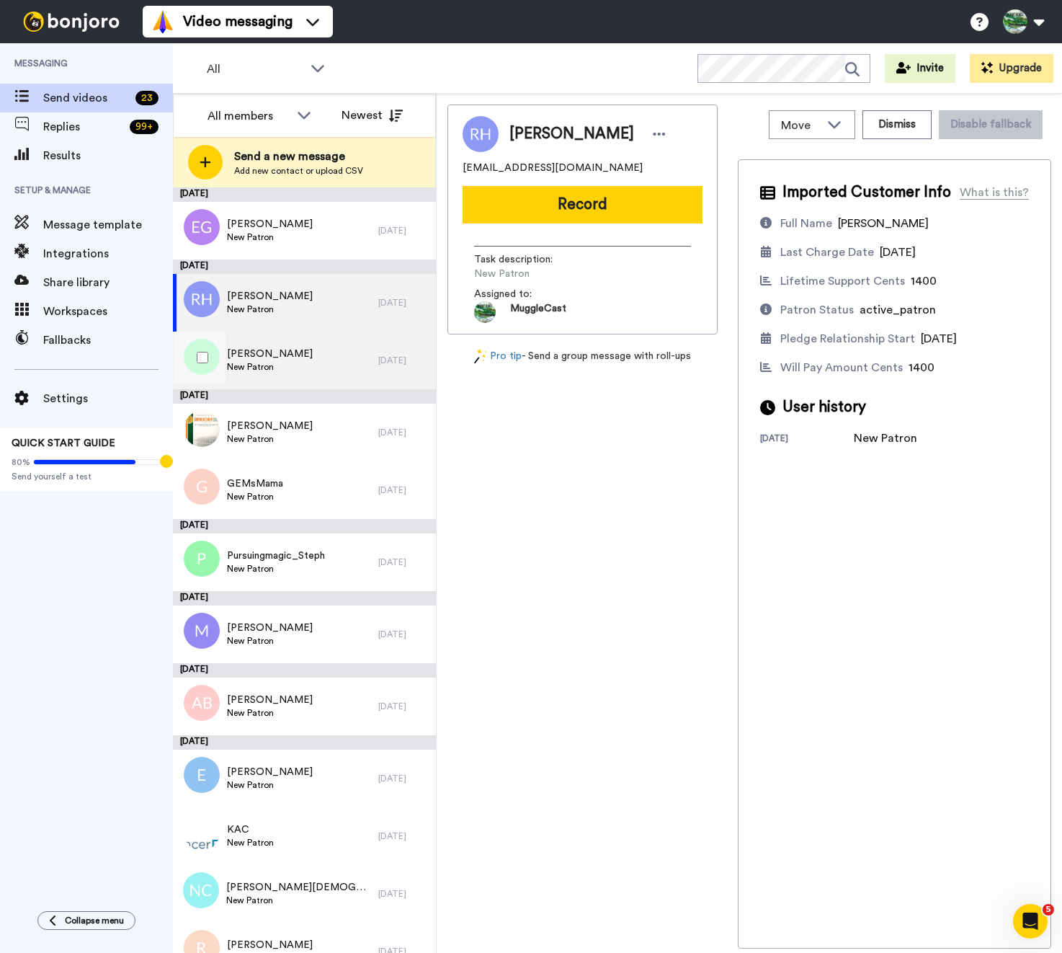
click at [312, 375] on div "Jessie New Patron" at bounding box center [275, 360] width 205 height 58
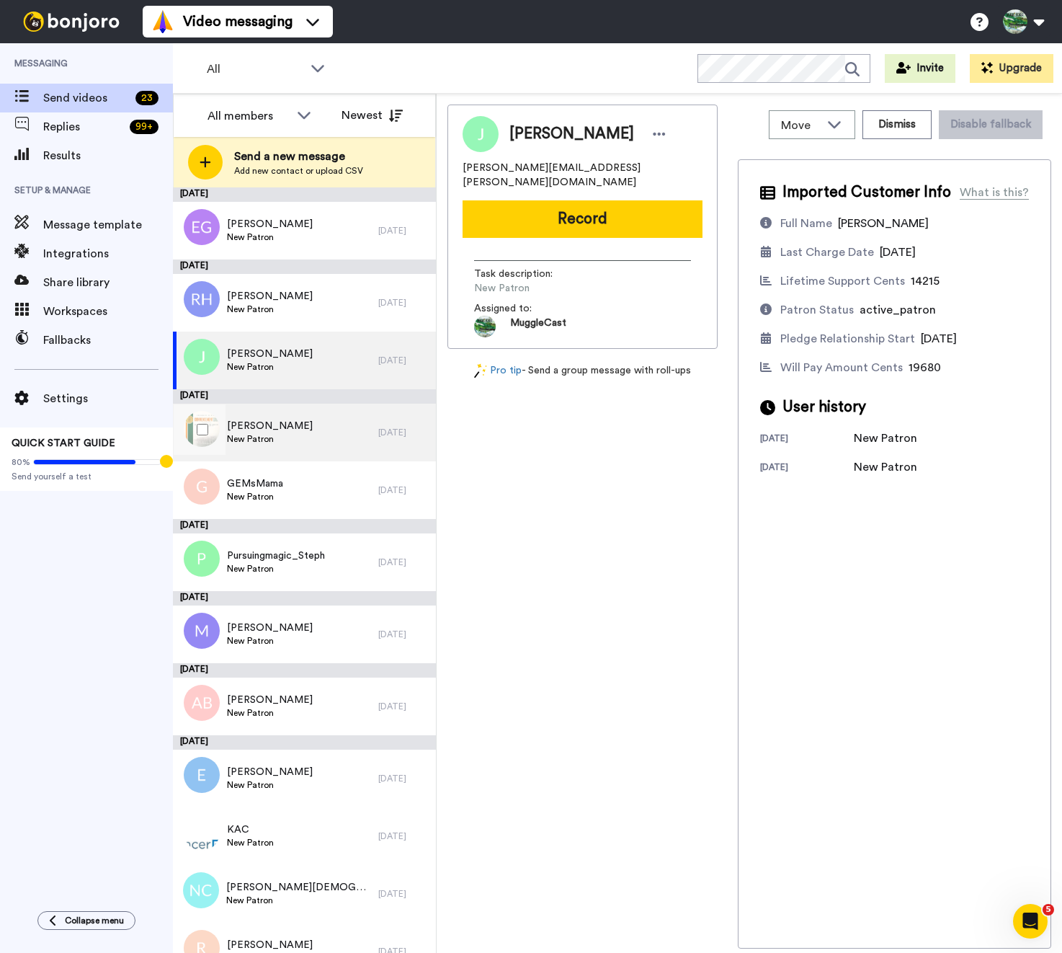
scroll to position [734, 0]
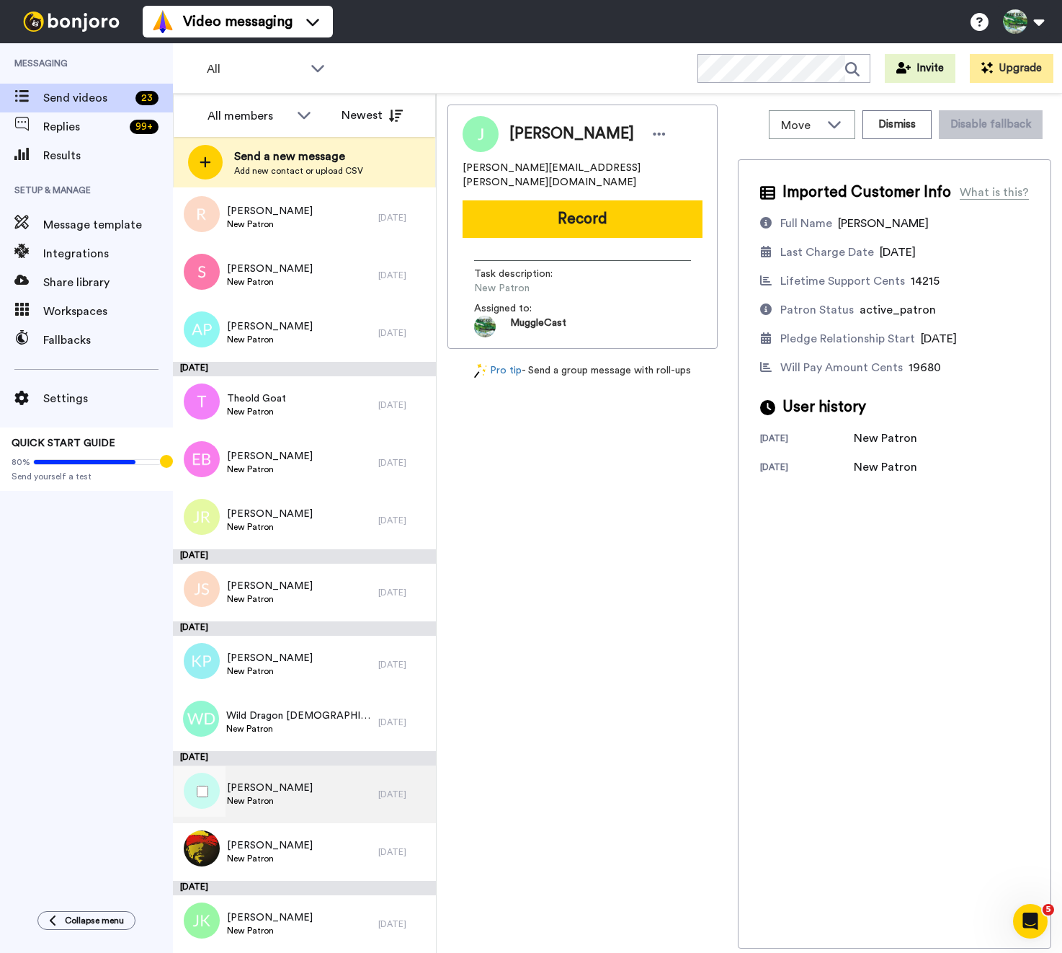
click at [303, 814] on div "Natalie New Patron" at bounding box center [275, 794] width 205 height 58
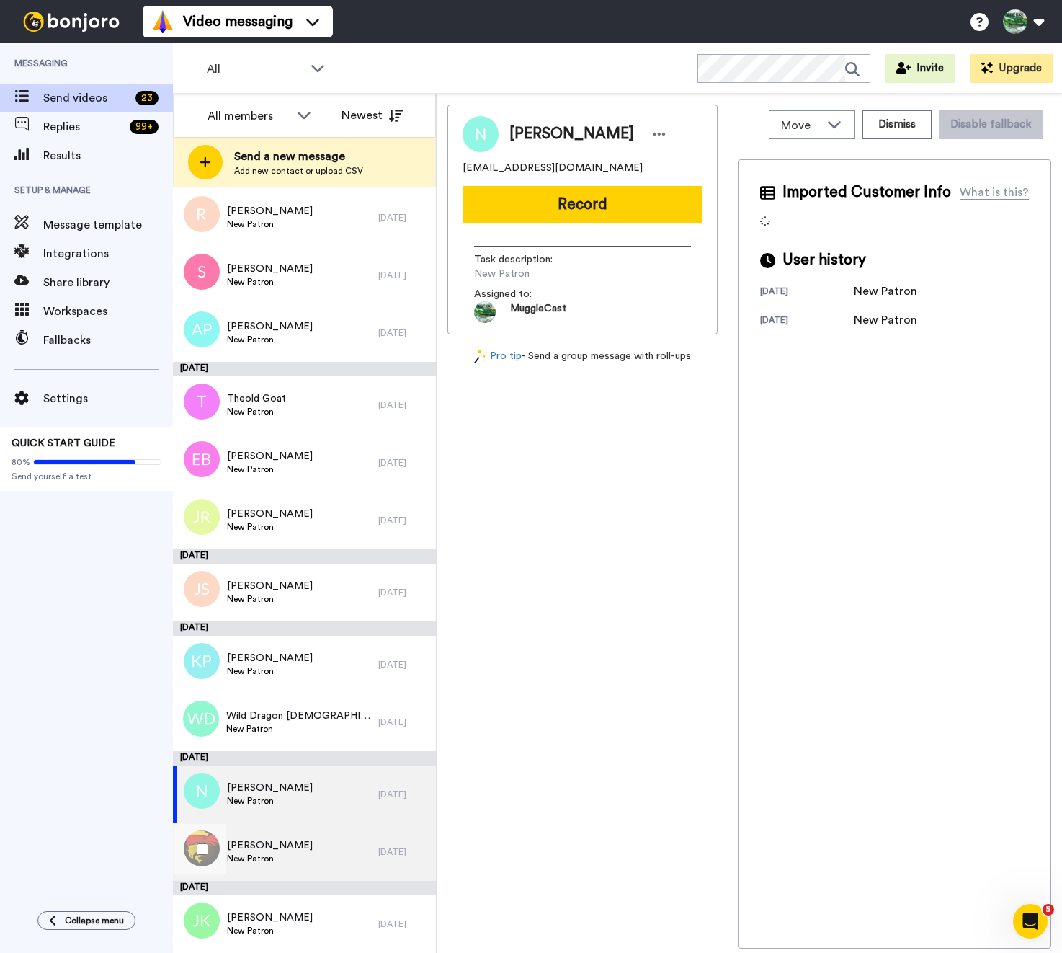
click at [301, 844] on div "Thom New Patron" at bounding box center [275, 852] width 205 height 58
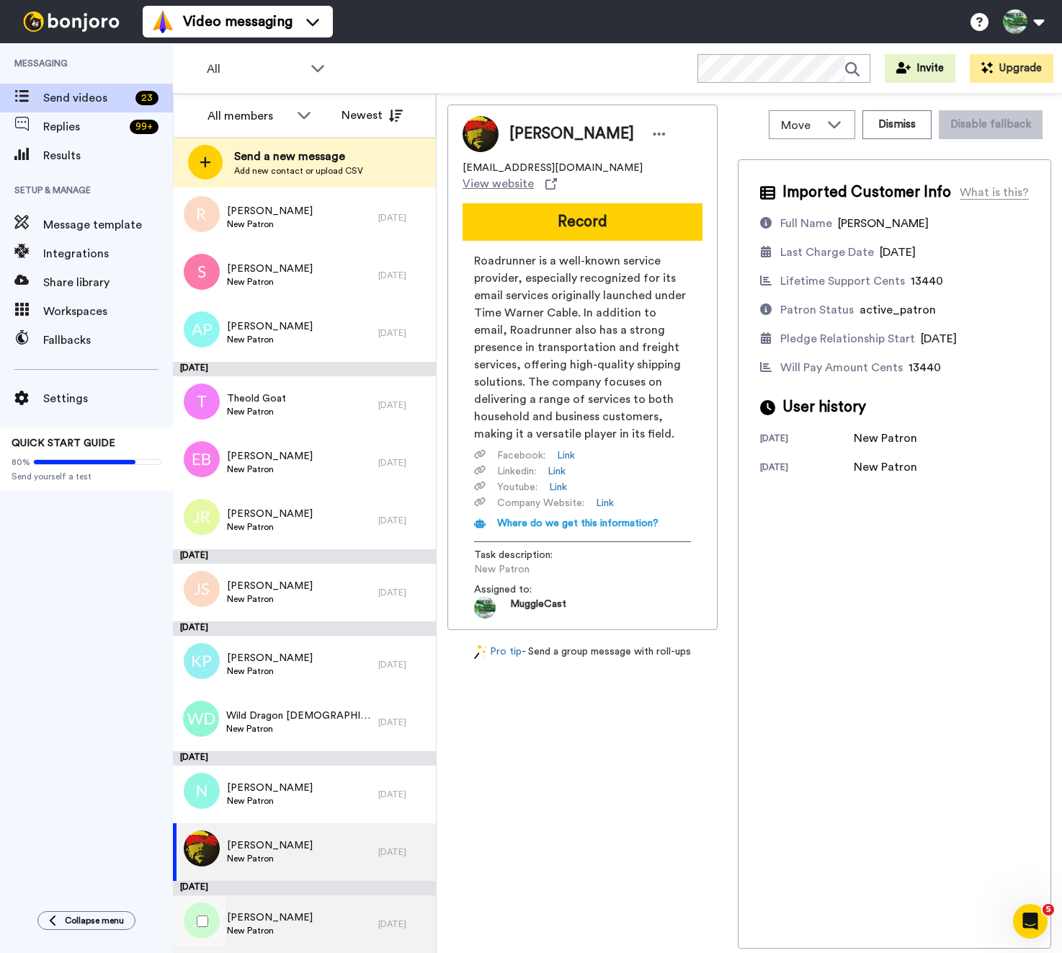
click at [298, 911] on div "Jess Kanalos New Patron" at bounding box center [275, 924] width 205 height 58
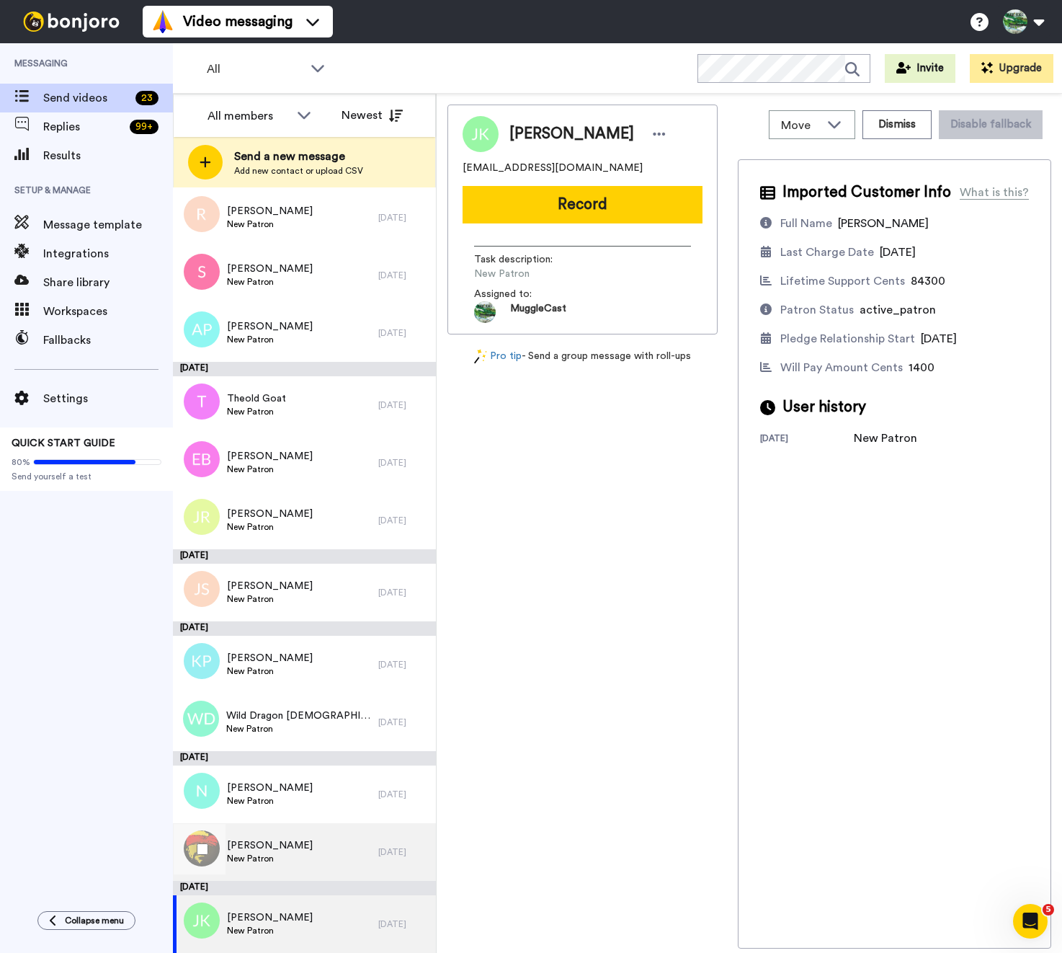
click at [307, 860] on div "Thom New Patron" at bounding box center [275, 852] width 205 height 58
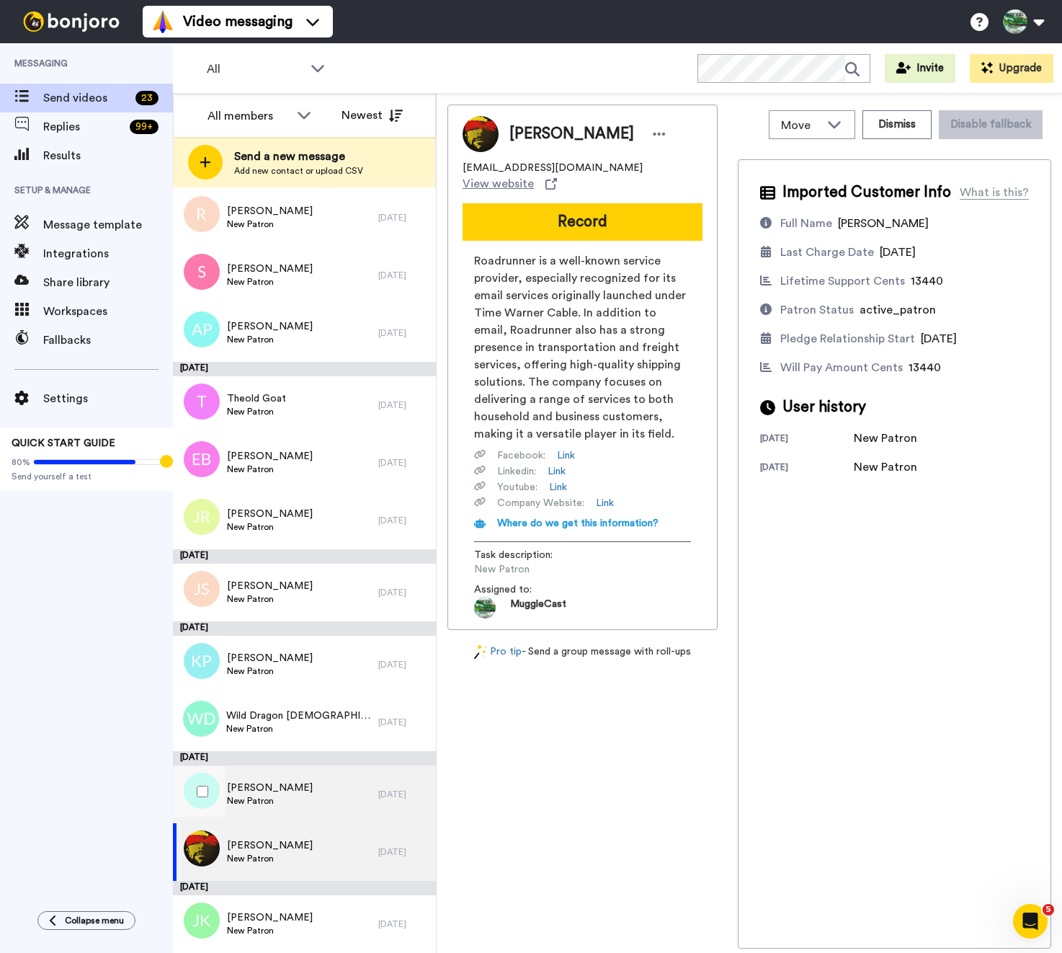
click at [311, 795] on div "Natalie New Patron" at bounding box center [275, 794] width 205 height 58
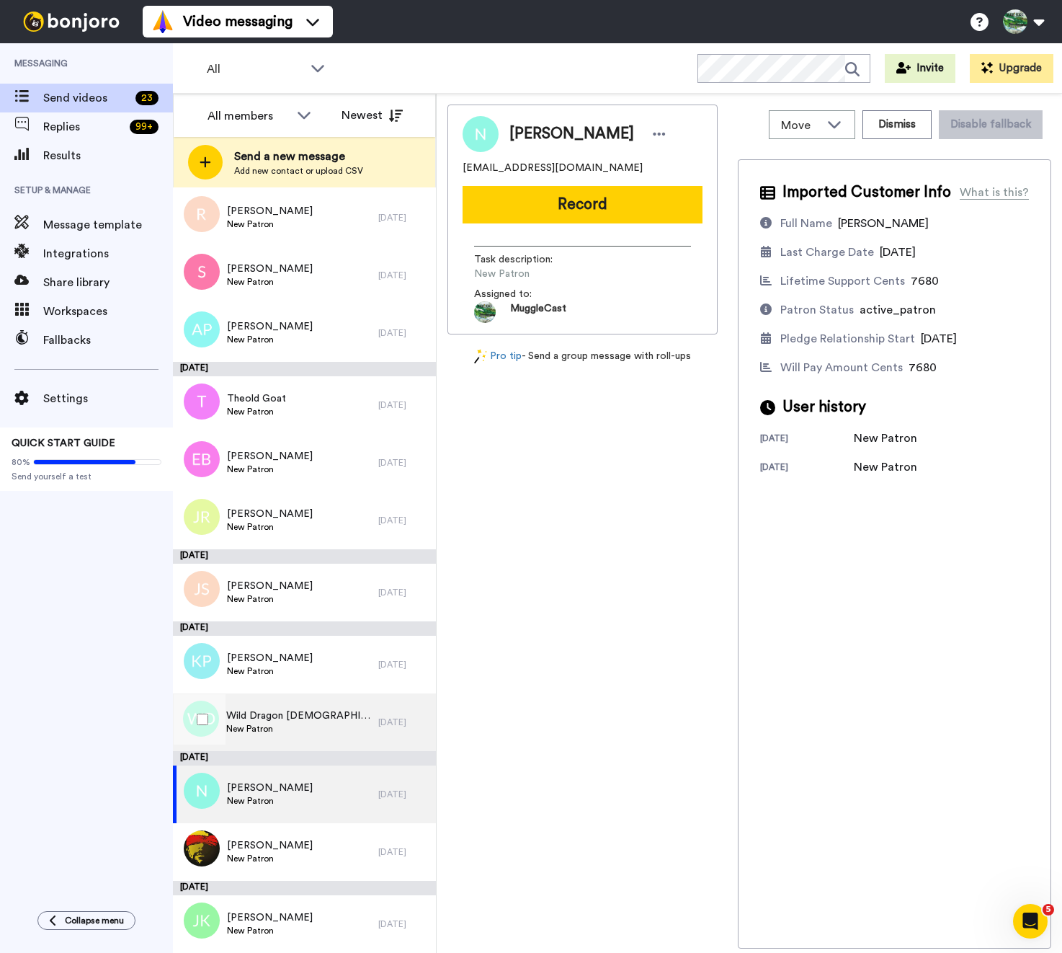
click at [319, 718] on div "Wild Dragon Lady New Patron" at bounding box center [275, 722] width 205 height 58
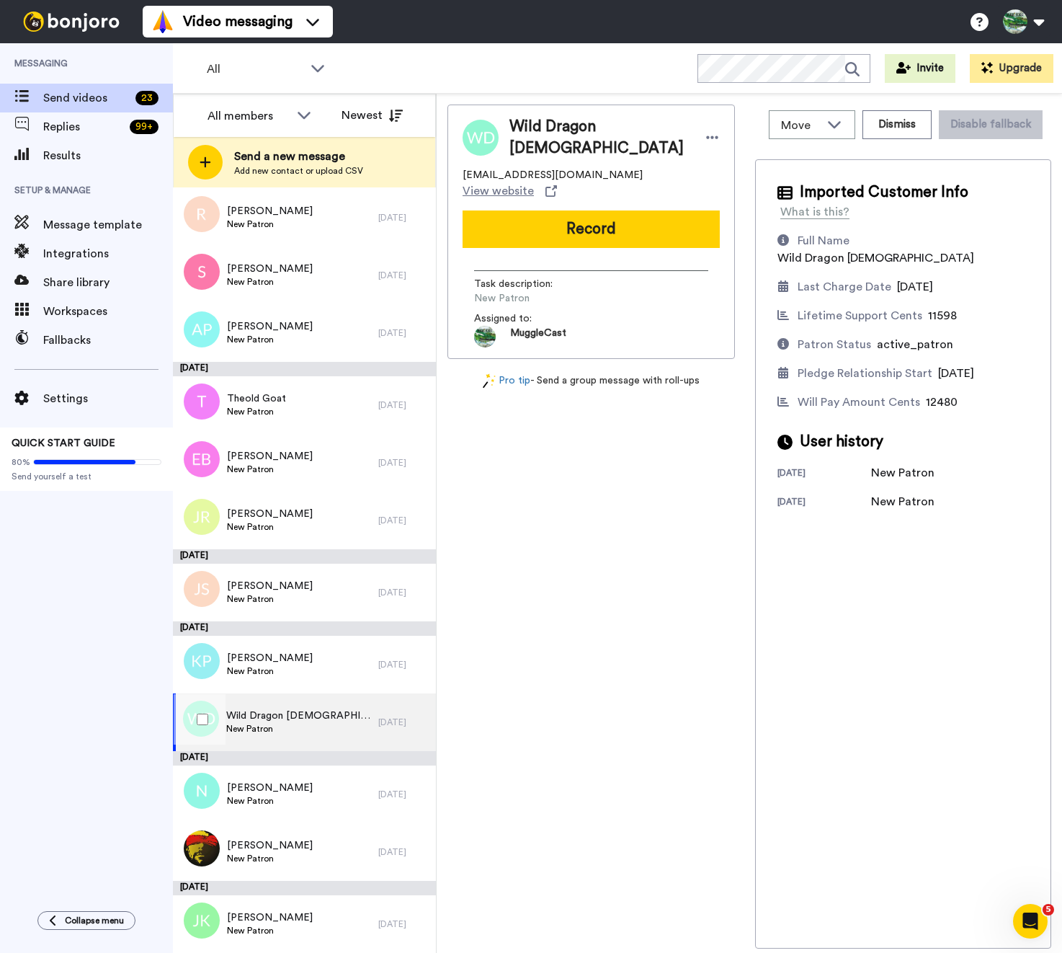
scroll to position [728, 0]
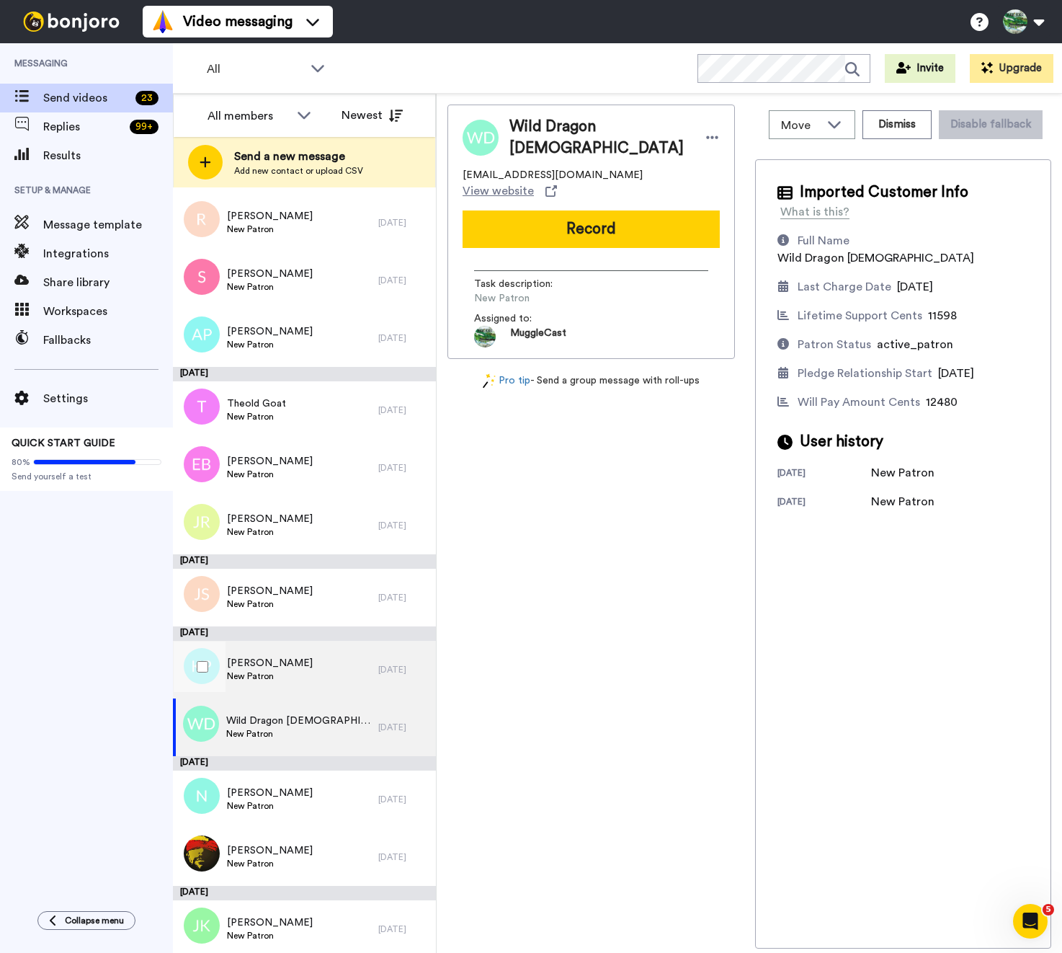
click at [321, 661] on div "Karen Potts New Patron" at bounding box center [275, 670] width 205 height 58
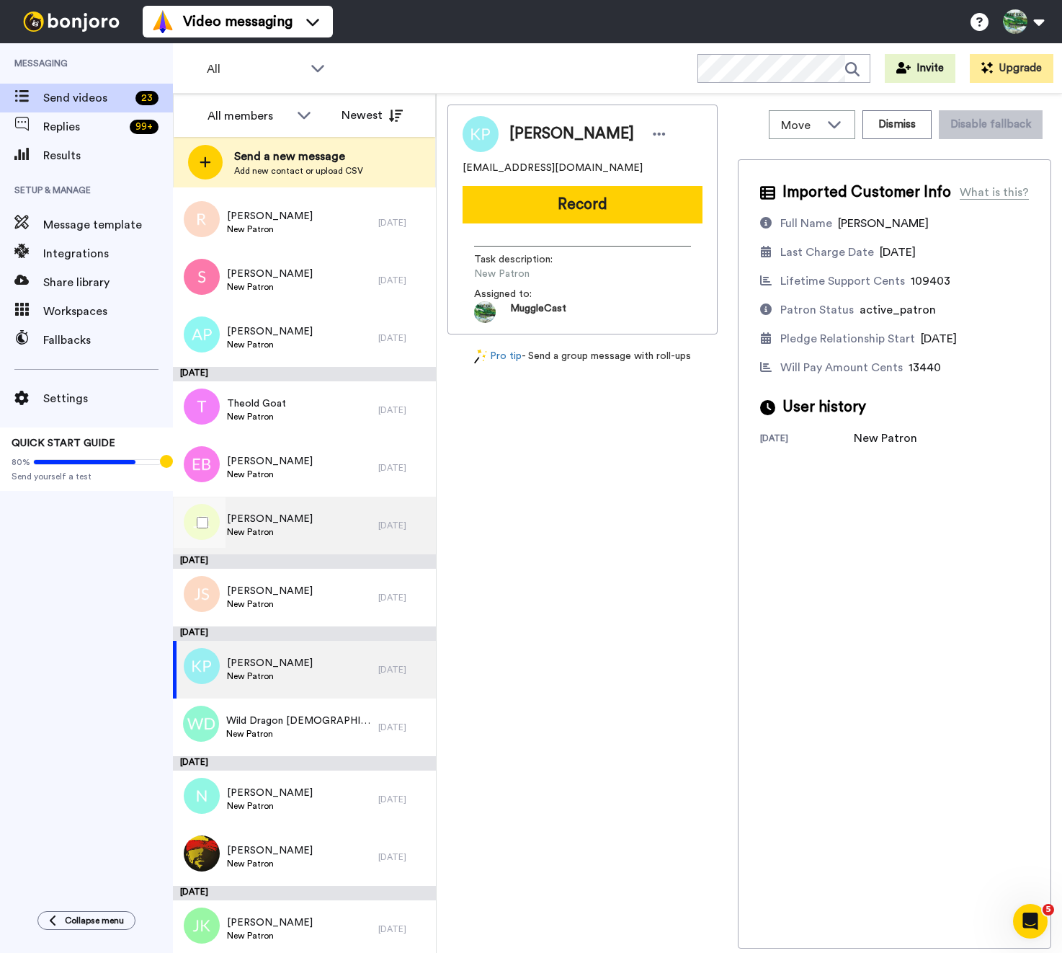
click at [326, 525] on div "Joseph Ruf New Patron" at bounding box center [275, 525] width 205 height 58
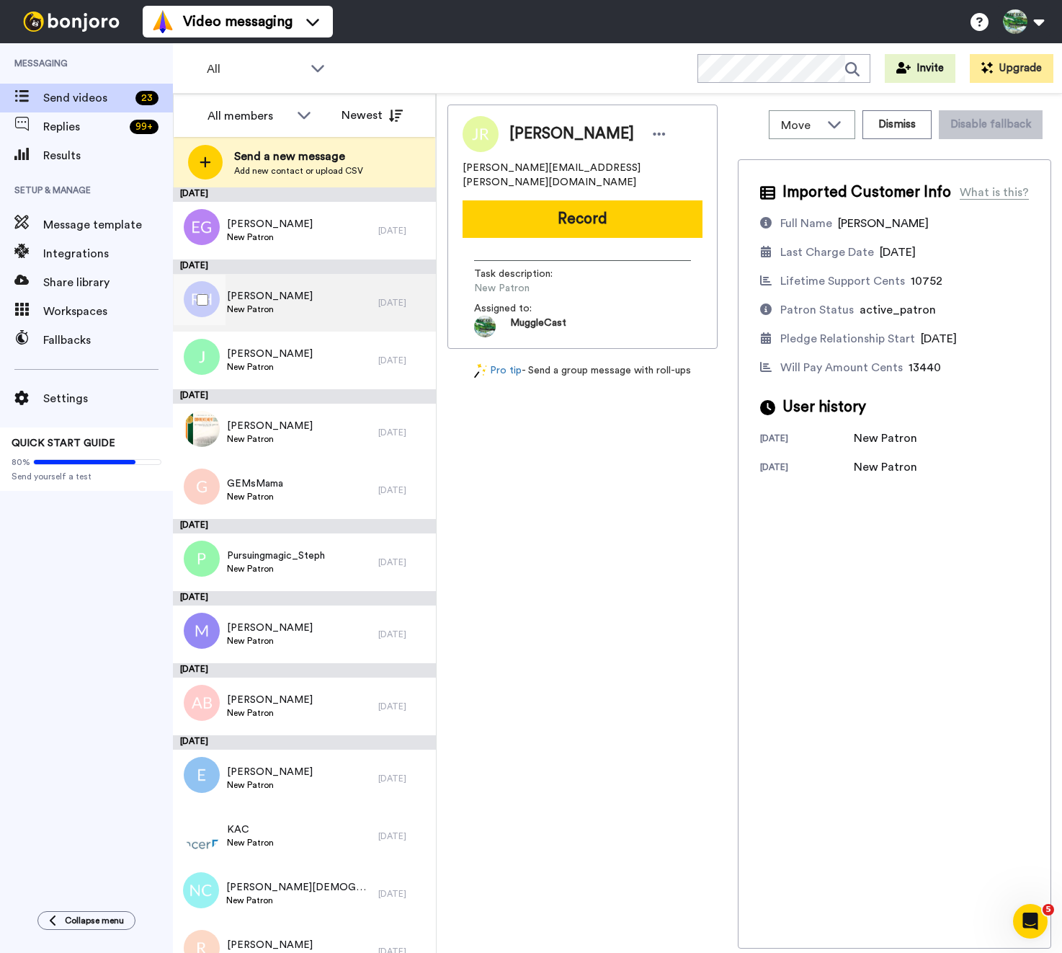
click at [321, 280] on div "Rebecca Hartline New Patron" at bounding box center [275, 303] width 205 height 58
